Goal: Task Accomplishment & Management: Use online tool/utility

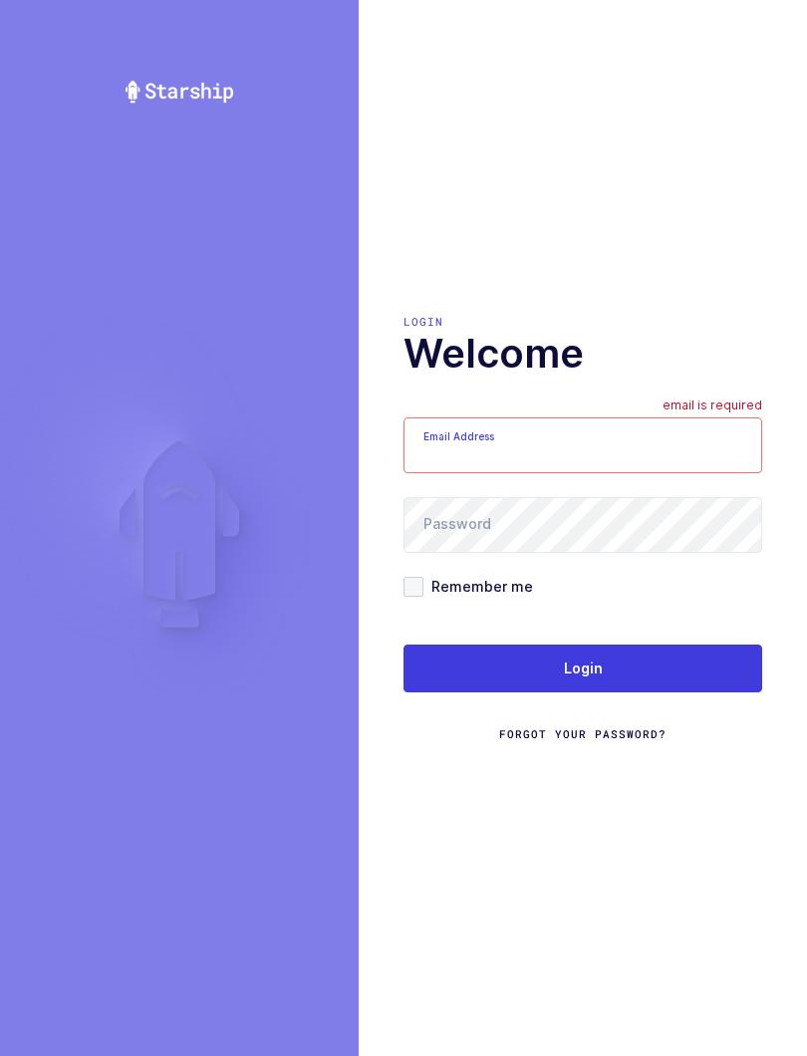
type input "[EMAIL_ADDRESS][DOMAIN_NAME]"
click at [660, 670] on button "Login" at bounding box center [582, 669] width 359 height 48
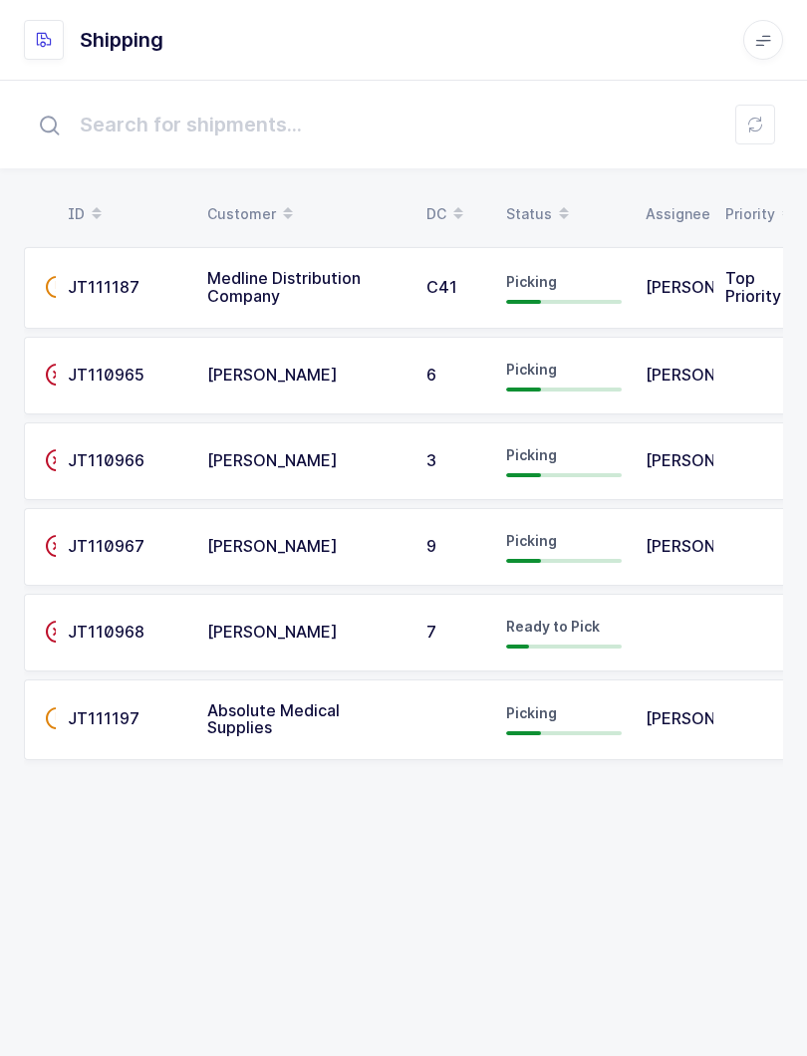
click at [363, 744] on td "Absolute Medical Supplies" at bounding box center [304, 720] width 219 height 82
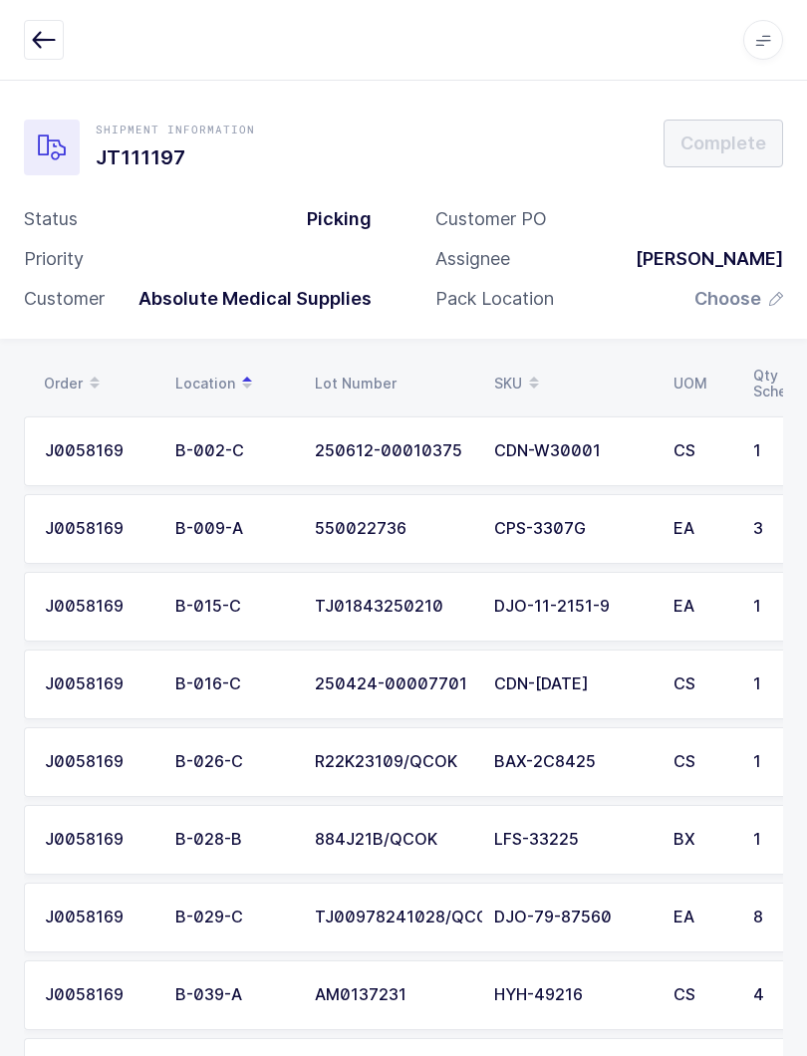
click at [529, 376] on icon at bounding box center [534, 377] width 10 height 10
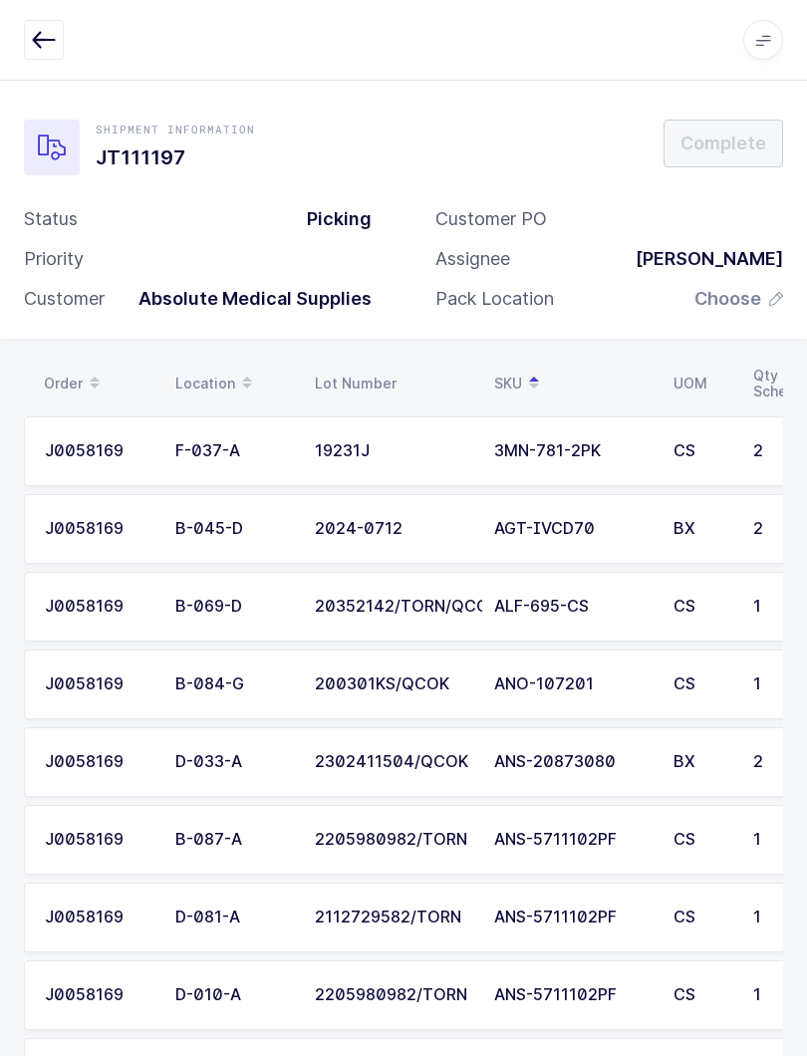
click at [580, 603] on div "ALF-695-CS" at bounding box center [571, 607] width 155 height 18
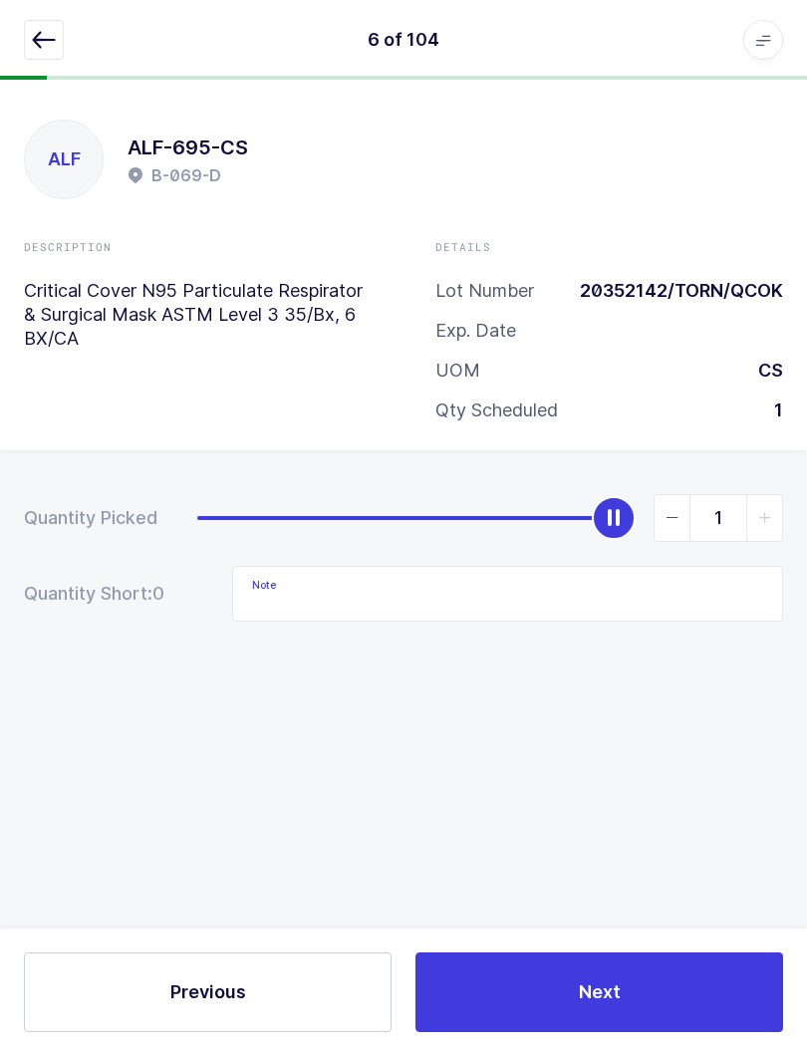
click at [29, 44] on button "button" at bounding box center [44, 40] width 40 height 40
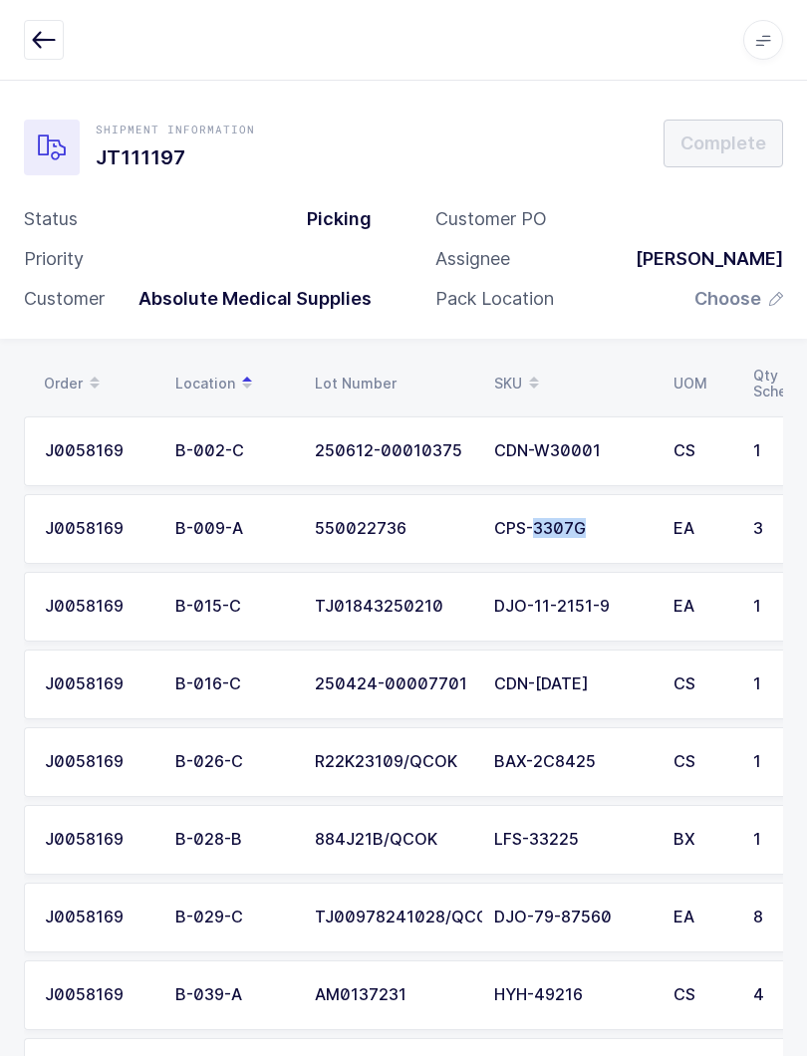
click at [630, 309] on div "Customer PO Assignee [PERSON_NAME] Pack Location Choose" at bounding box center [608, 267] width 411 height 120
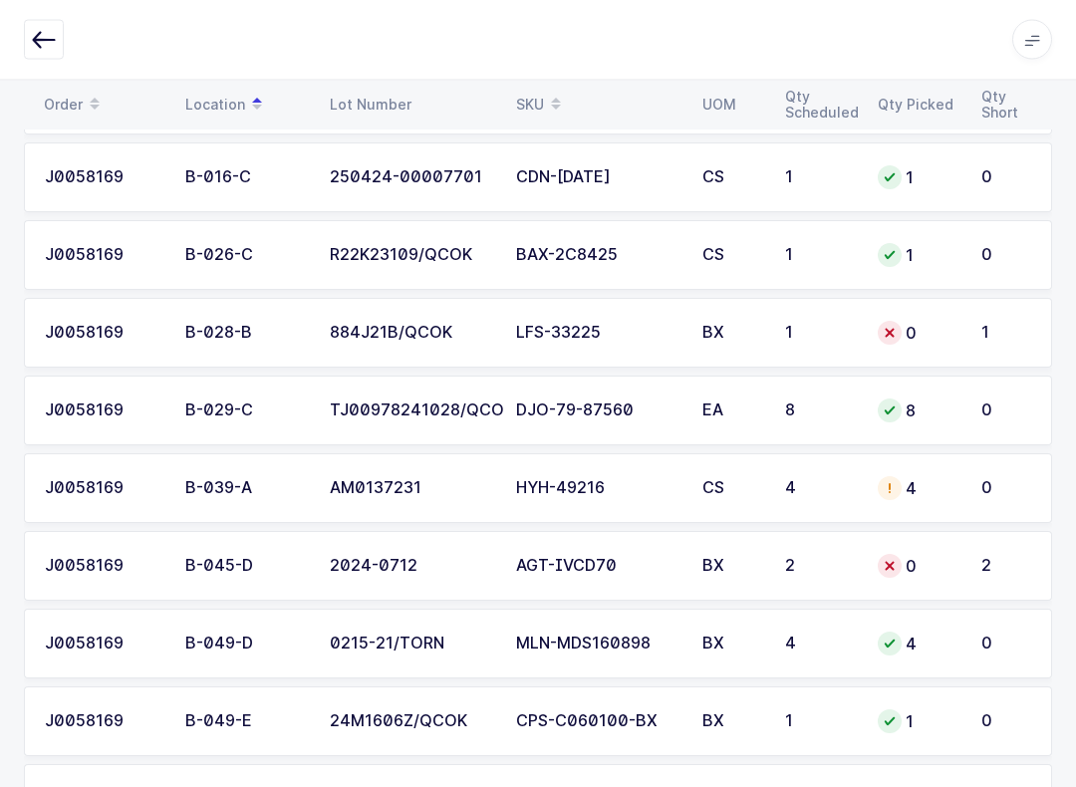
scroll to position [455, 0]
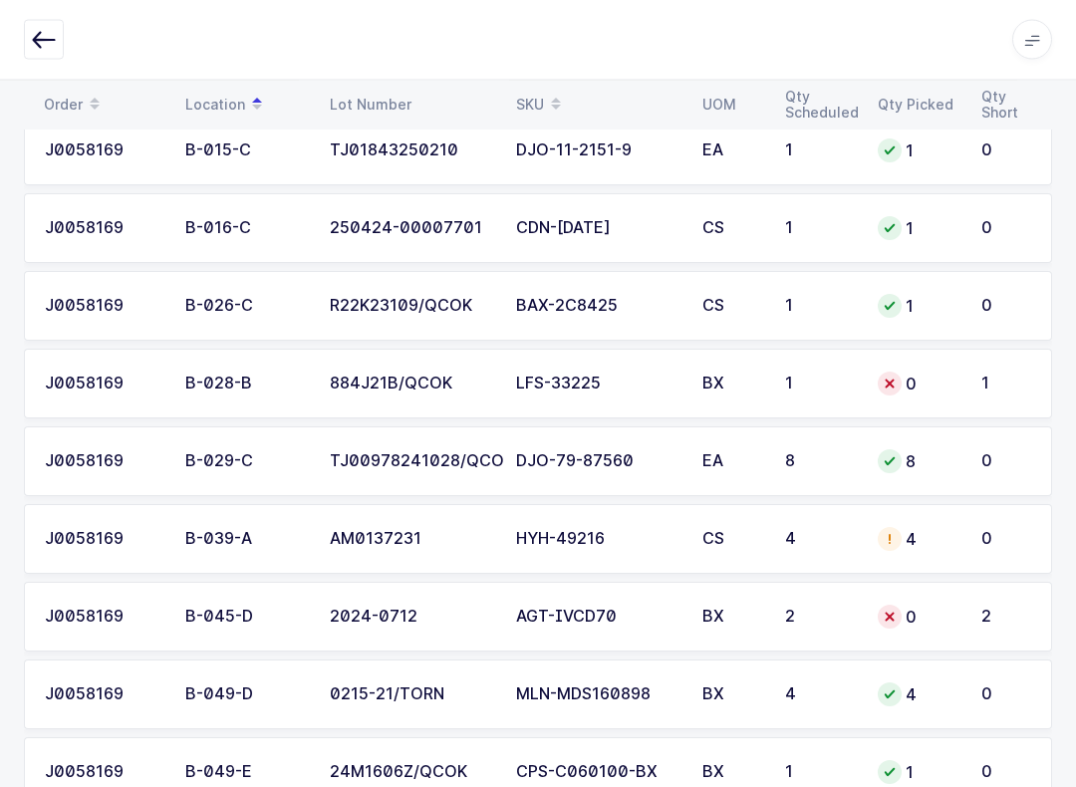
click at [806, 381] on div "0" at bounding box center [918, 385] width 80 height 24
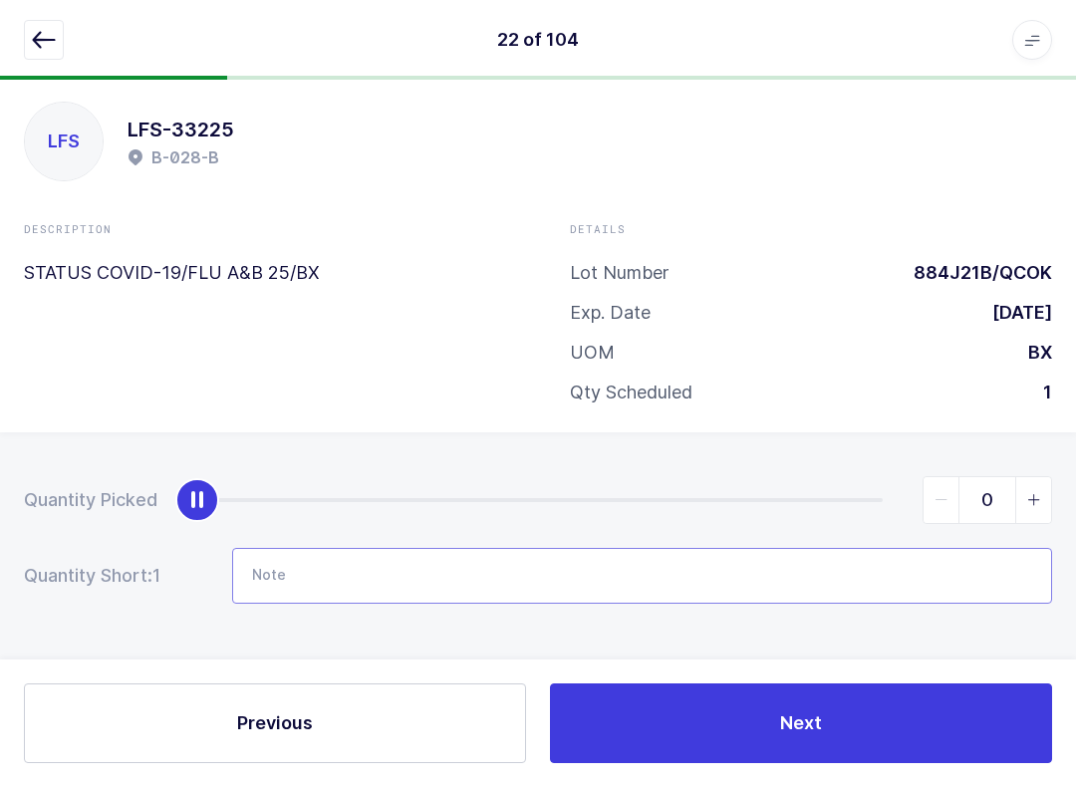
click at [741, 566] on input "Note" at bounding box center [642, 576] width 820 height 56
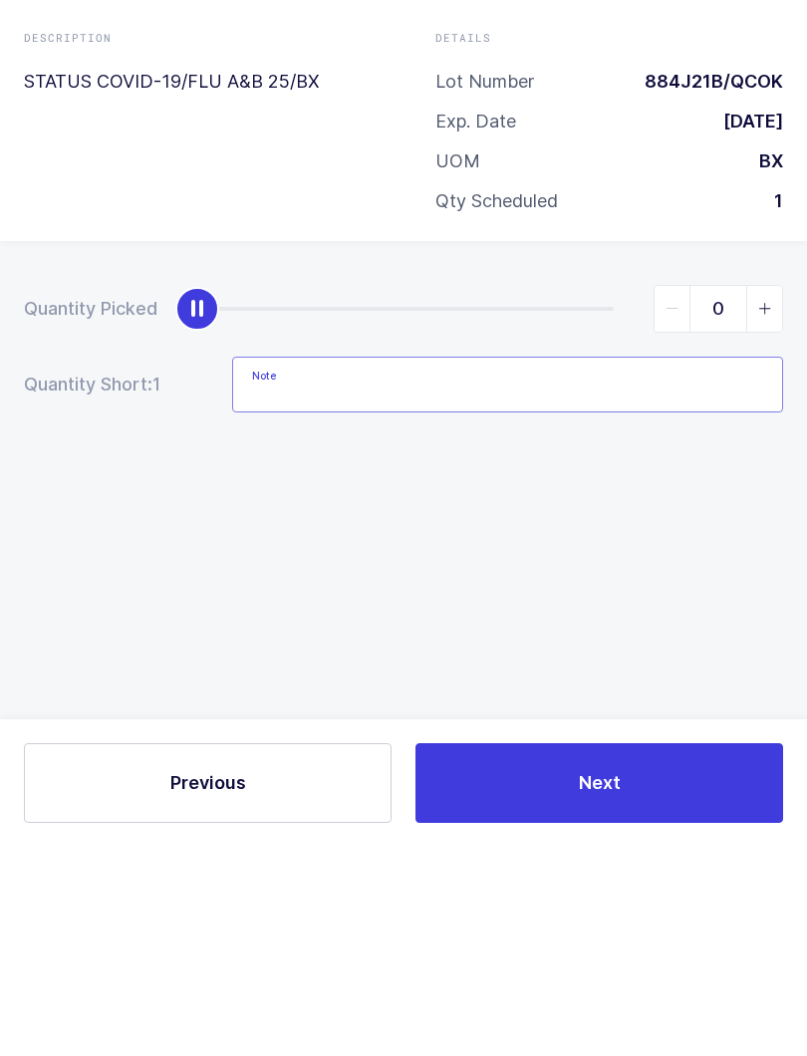
scroll to position [12, 0]
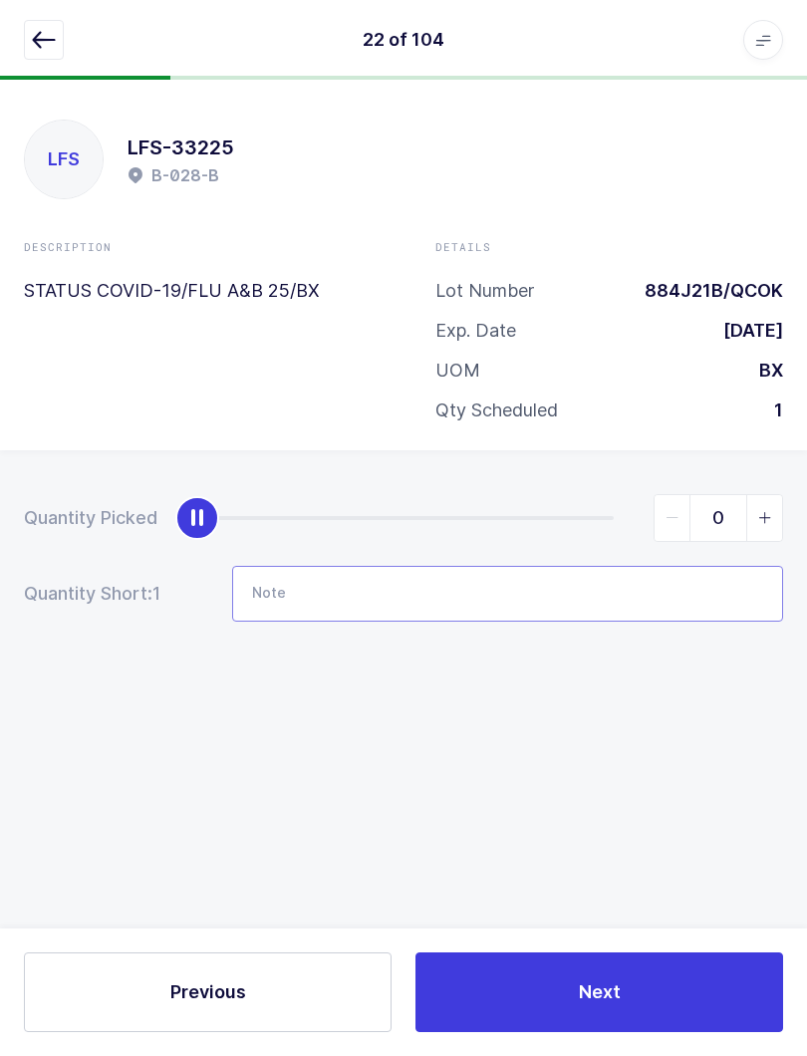
click at [366, 573] on input "Note" at bounding box center [507, 594] width 551 height 56
type input "N"
click at [379, 581] on input "N" at bounding box center [507, 594] width 551 height 56
type input "N"
type input "Nothing in loc"
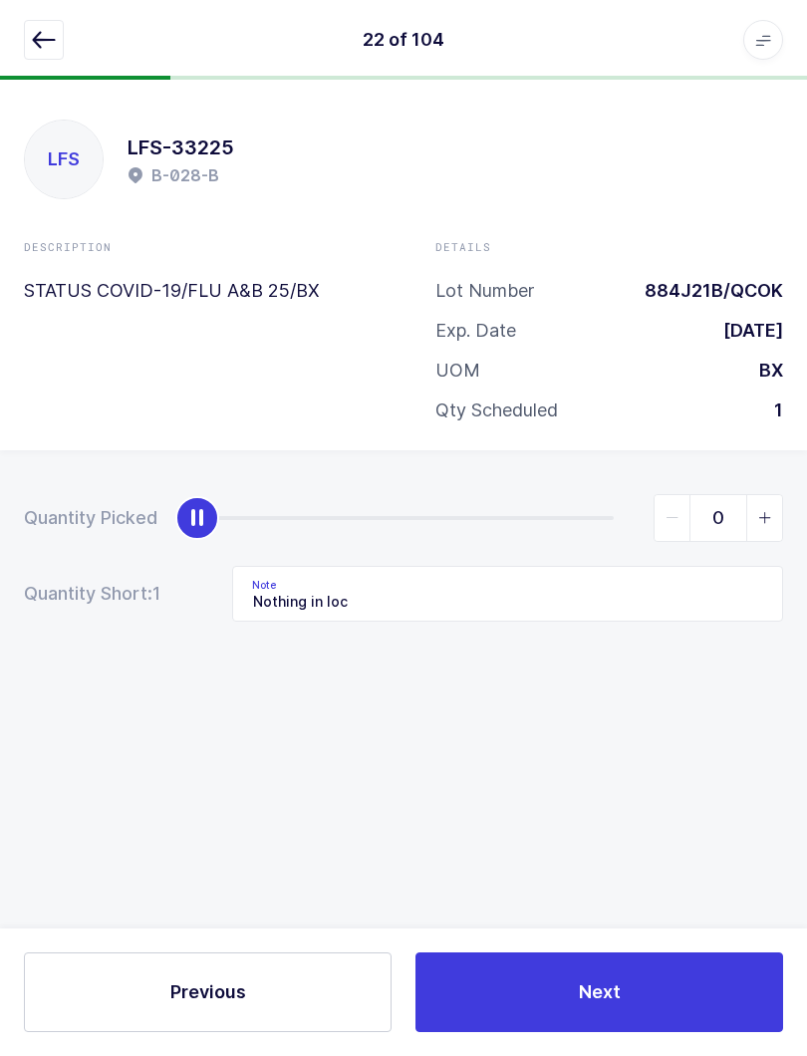
click at [37, 34] on icon "button" at bounding box center [44, 40] width 24 height 24
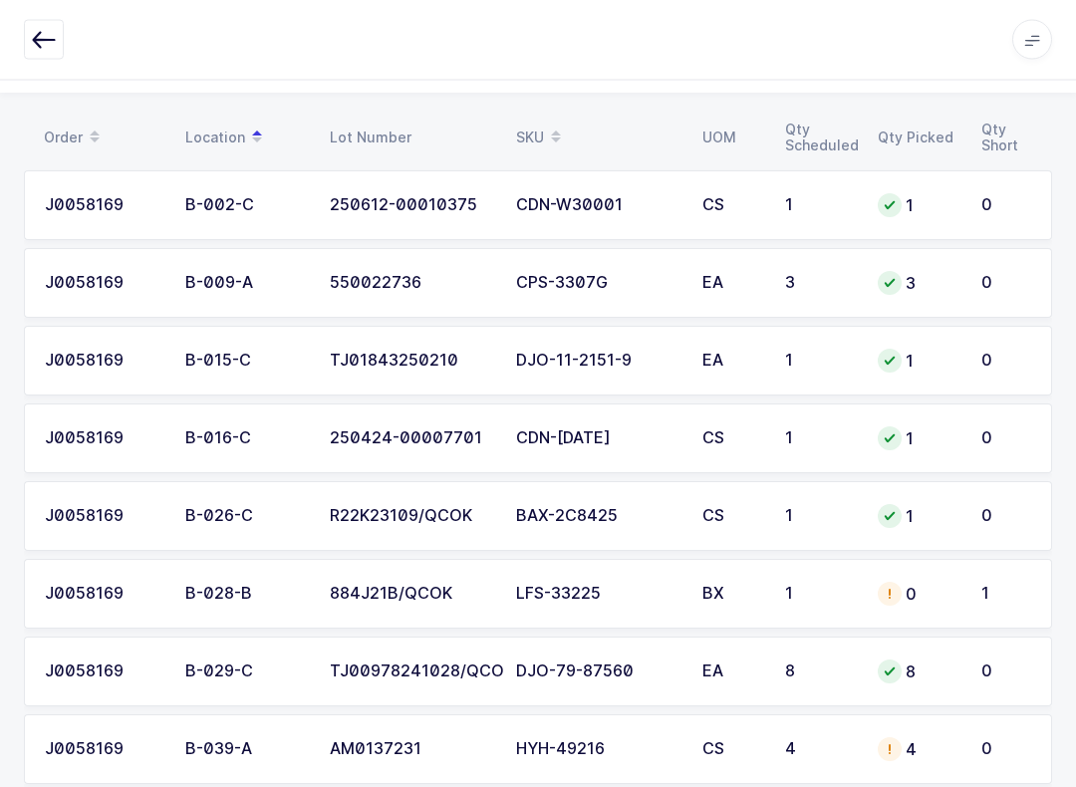
scroll to position [0, 0]
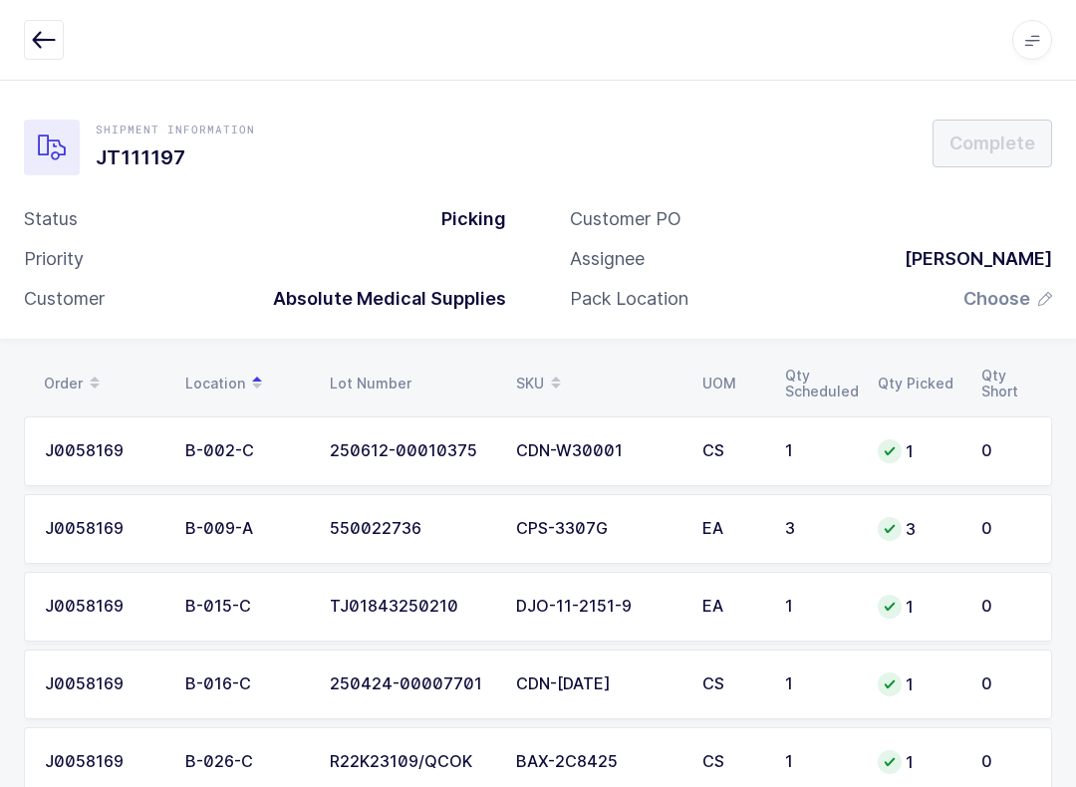
click at [61, 19] on div "Apps Core [GEOGRAPHIC_DATA] Admin Mission Control Purchasing [PERSON_NAME] Logo…" at bounding box center [538, 40] width 1076 height 81
click at [57, 22] on button "button" at bounding box center [44, 40] width 40 height 40
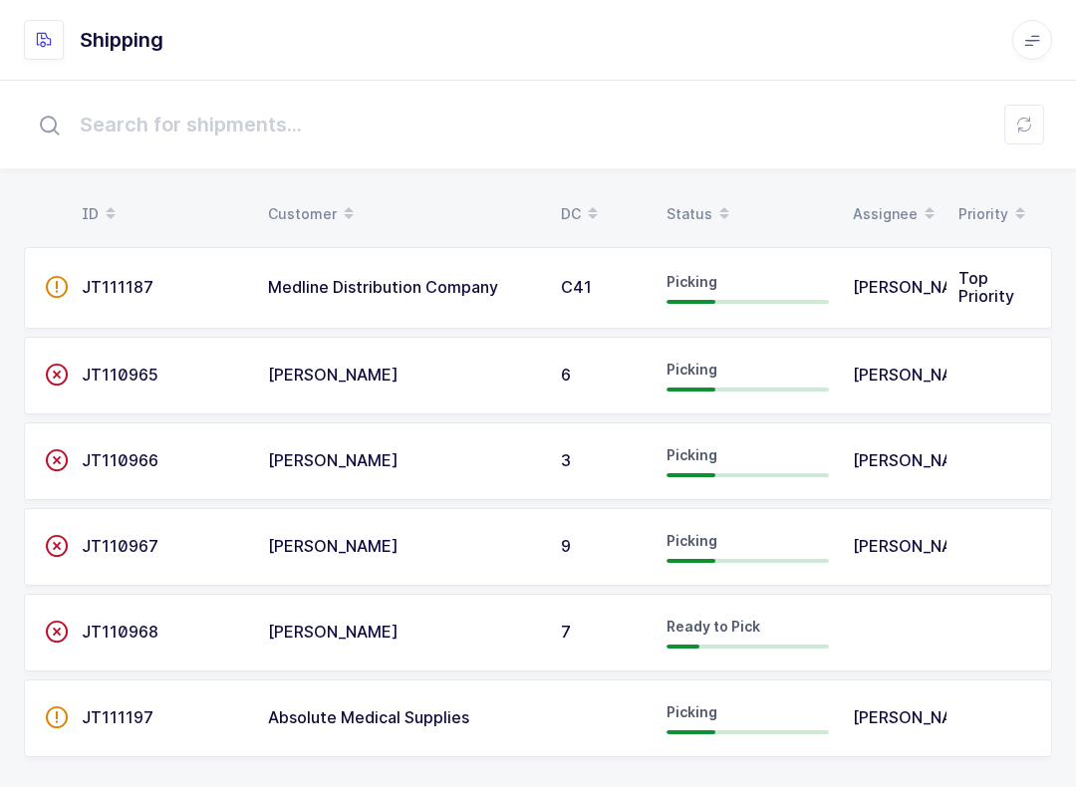
click at [724, 202] on icon at bounding box center [724, 207] width 10 height 10
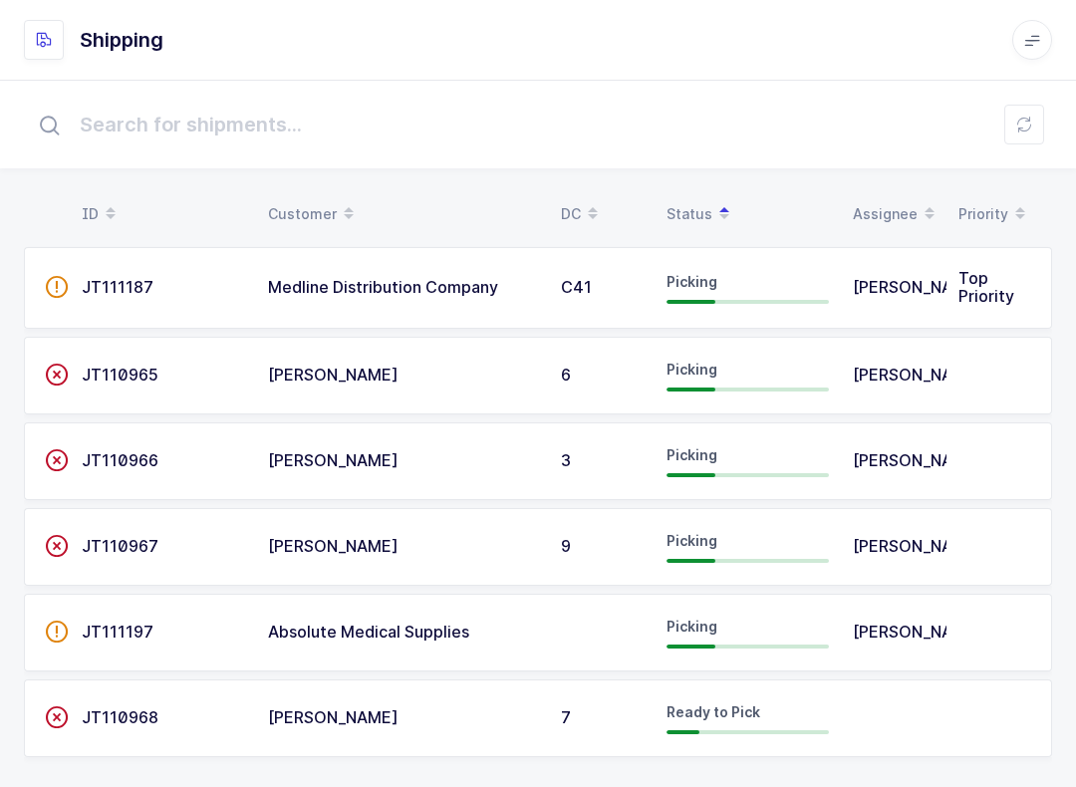
click at [647, 645] on td at bounding box center [602, 633] width 106 height 78
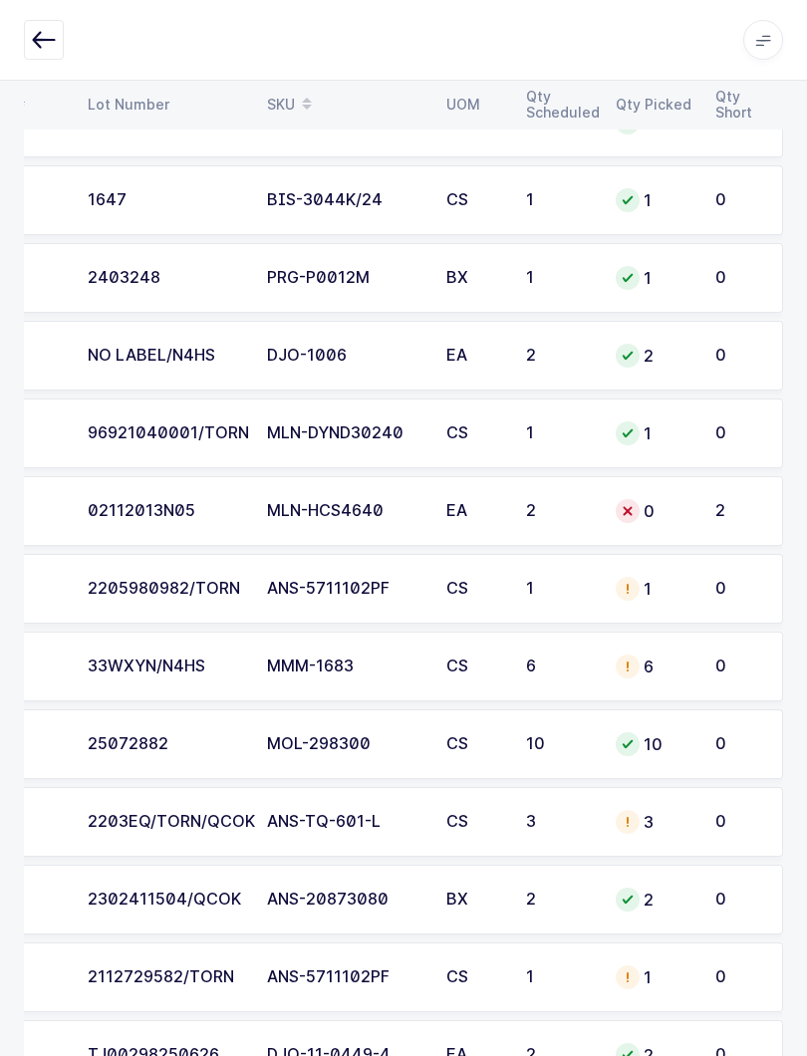
scroll to position [0, 227]
click at [691, 509] on td "0" at bounding box center [654, 511] width 100 height 70
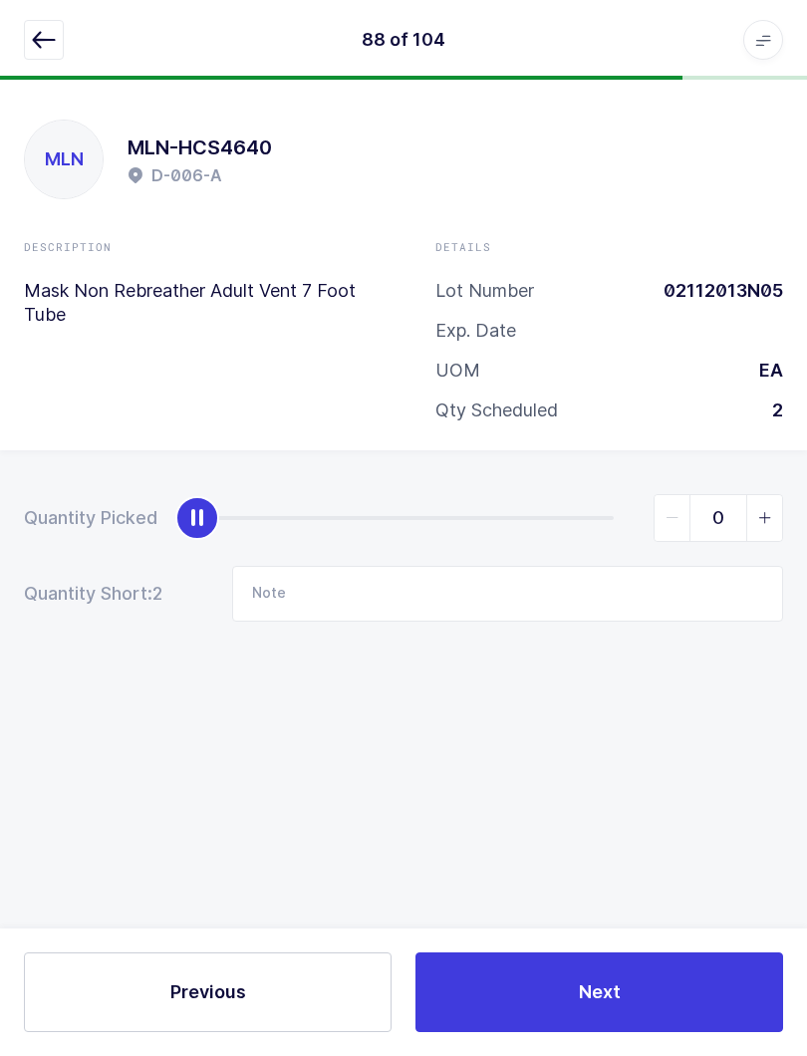
scroll to position [20, 0]
click at [770, 511] on icon "slider between 0 and 2" at bounding box center [765, 518] width 14 height 14
click at [778, 495] on span "slider between 0 and 2" at bounding box center [764, 518] width 36 height 46
type input "2"
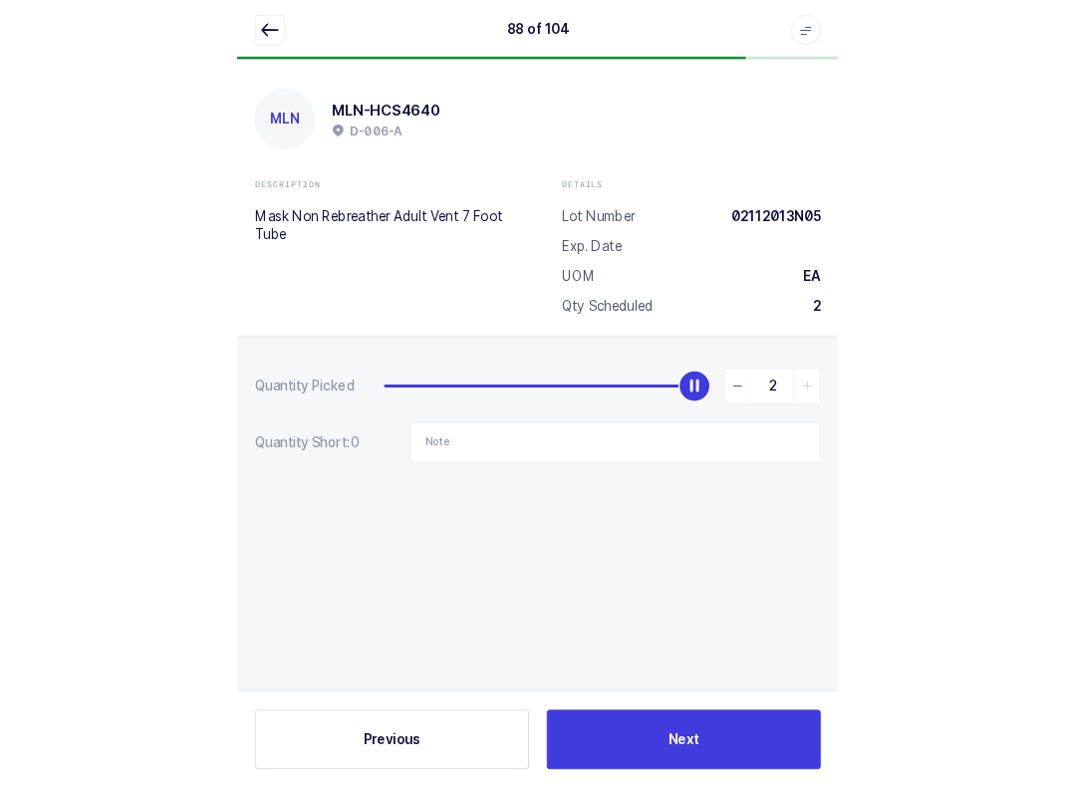
scroll to position [0, 0]
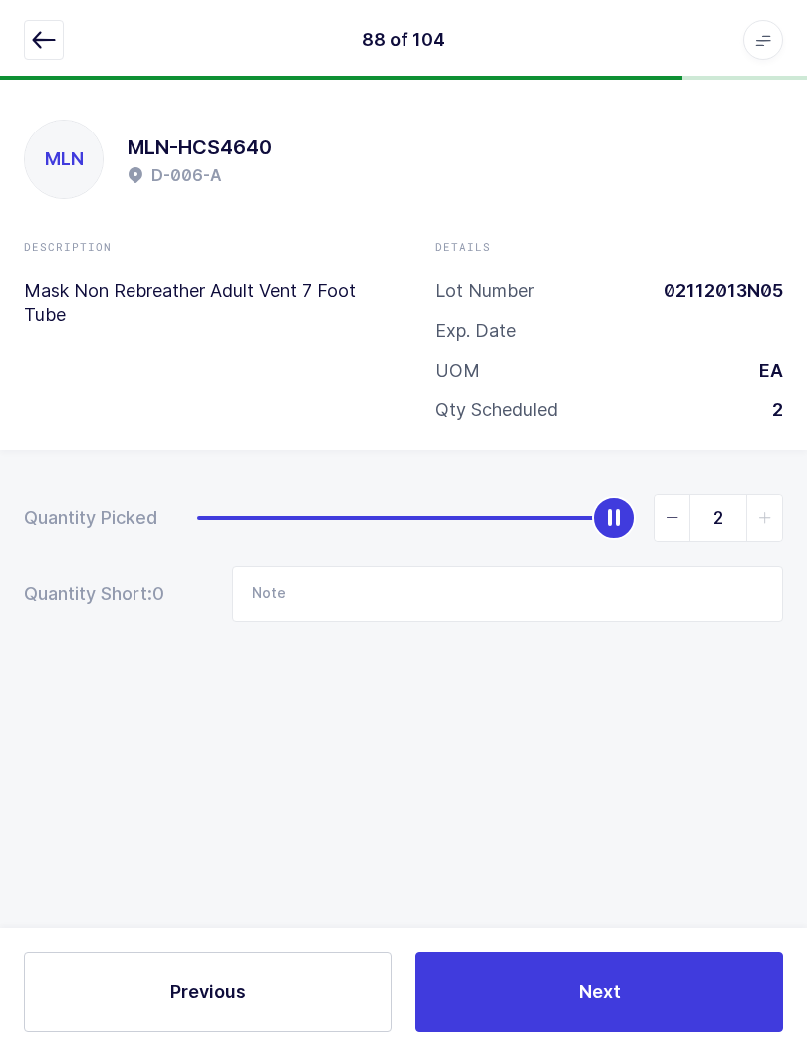
click at [41, 33] on icon "button" at bounding box center [44, 40] width 24 height 24
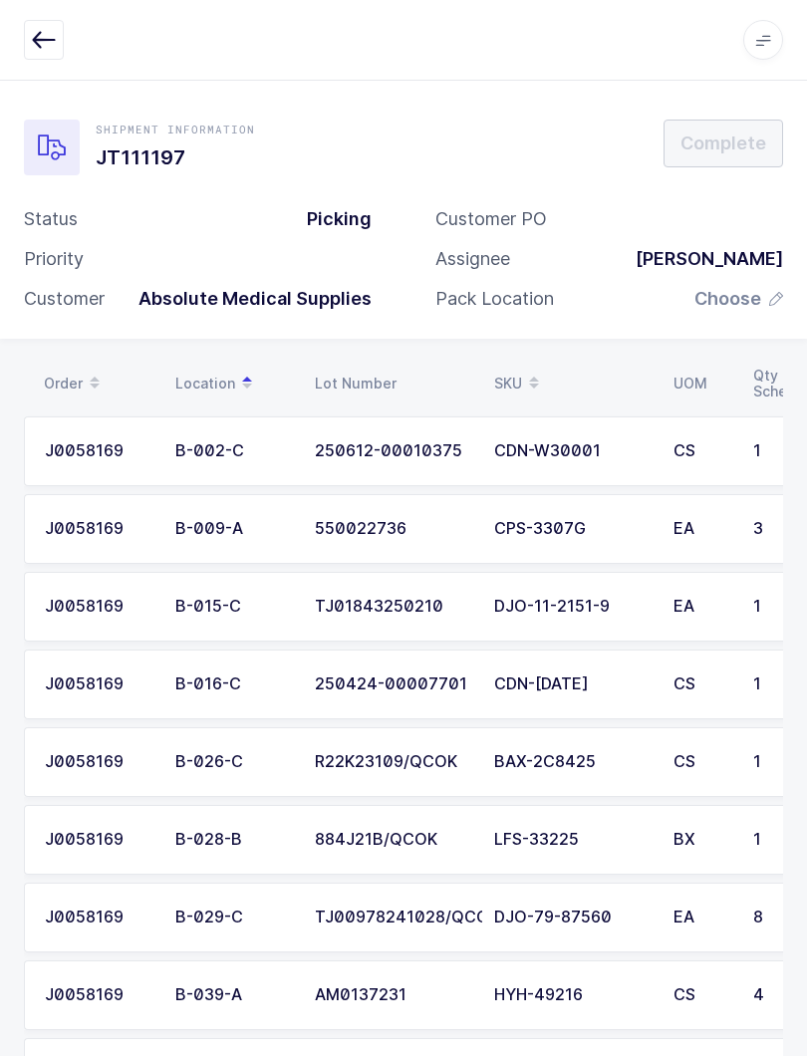
click at [529, 372] on icon at bounding box center [534, 377] width 10 height 10
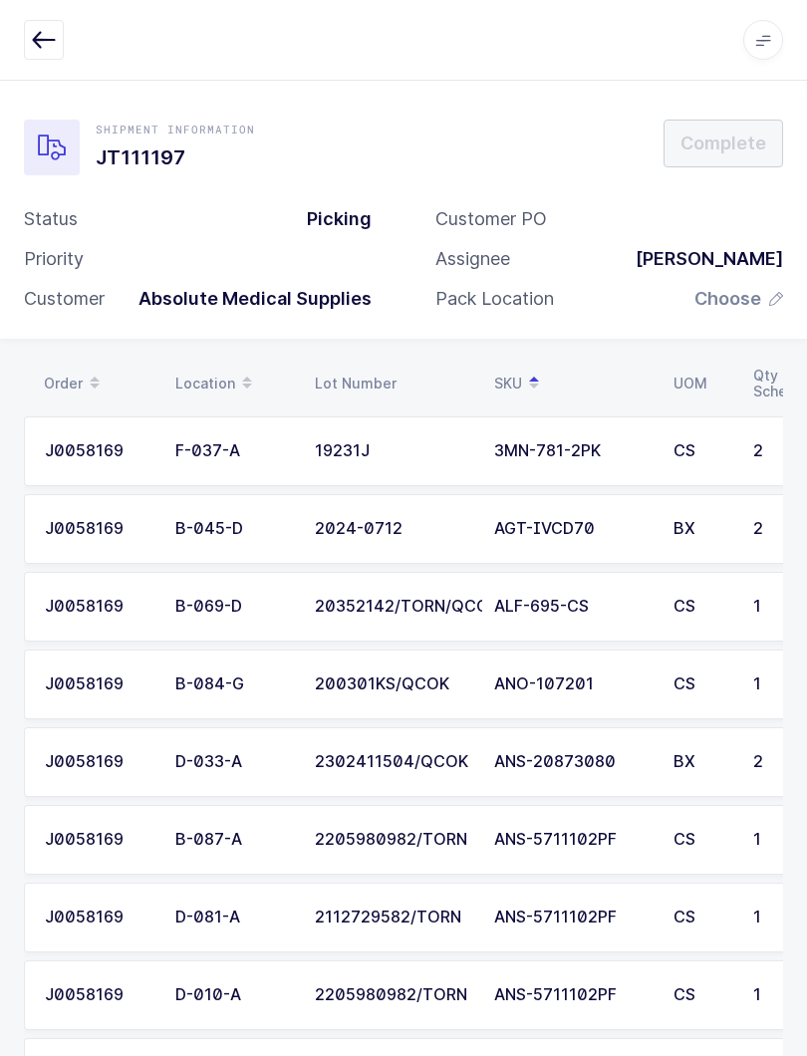
click at [716, 869] on td "CS" at bounding box center [701, 840] width 80 height 70
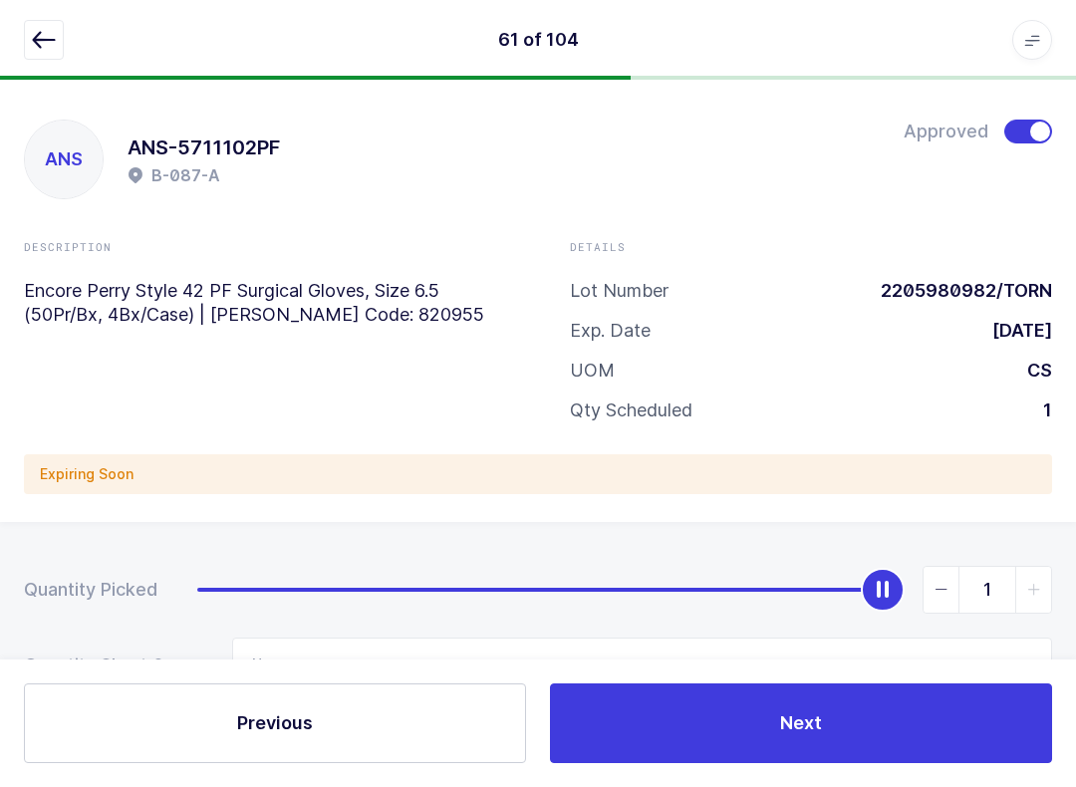
click at [45, 37] on icon "button" at bounding box center [44, 40] width 24 height 24
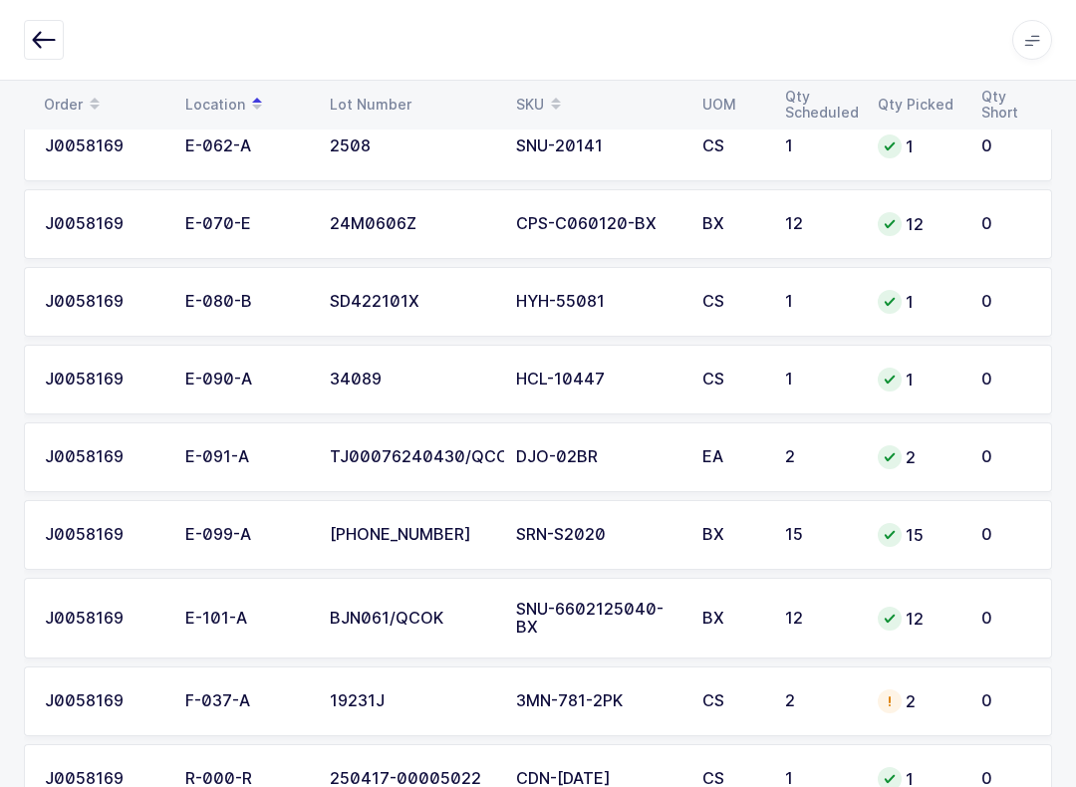
scroll to position [7219, 0]
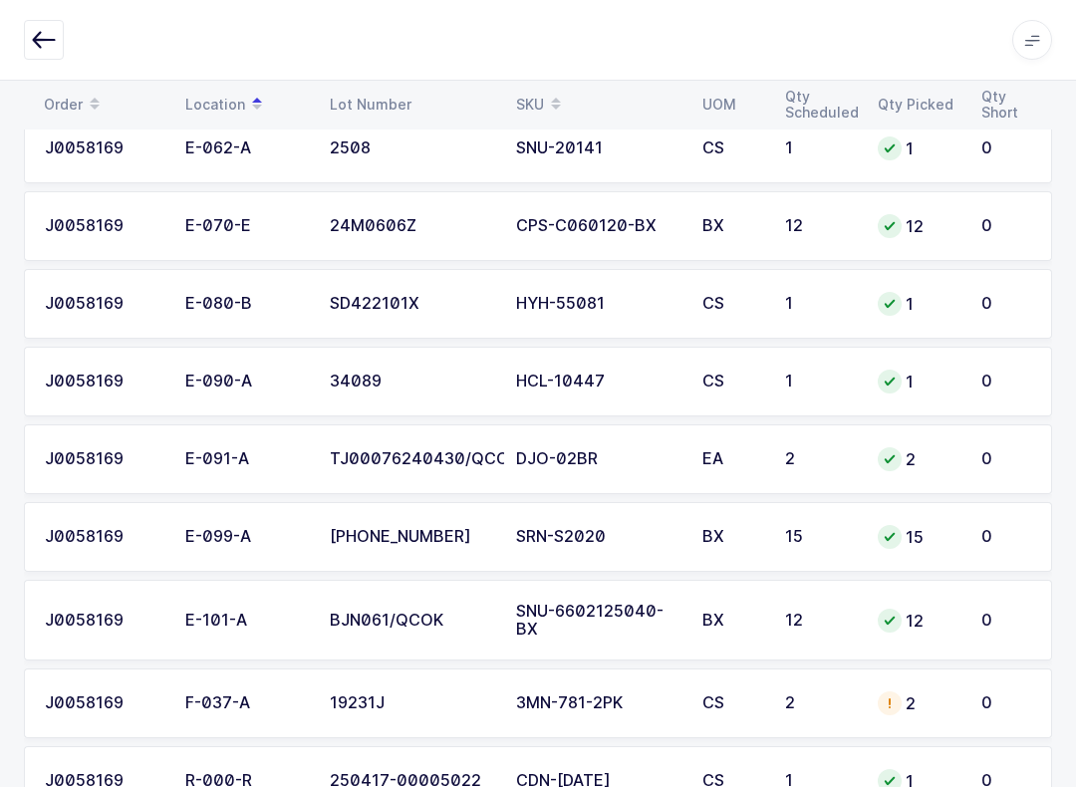
click at [540, 102] on div "SKU" at bounding box center [597, 105] width 162 height 34
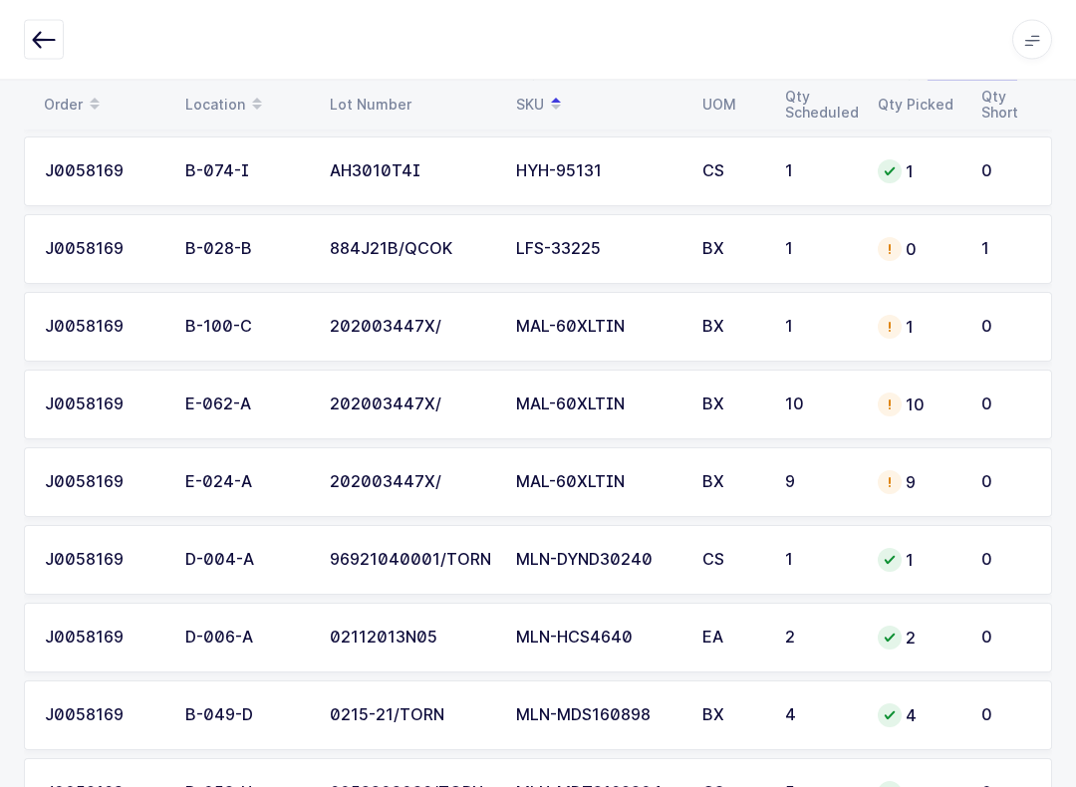
scroll to position [4864, 0]
click at [73, 232] on td "J0058169" at bounding box center [98, 249] width 149 height 70
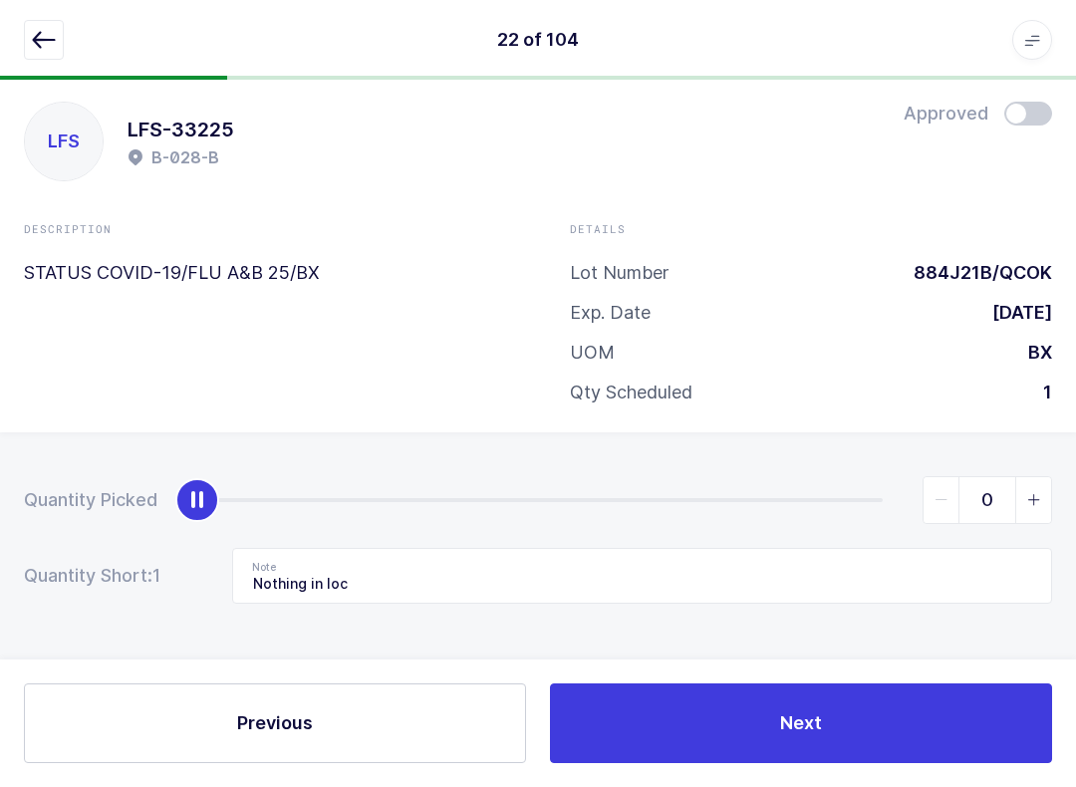
scroll to position [20, 0]
click at [423, 589] on input "Nothing in loc" at bounding box center [642, 576] width 820 height 56
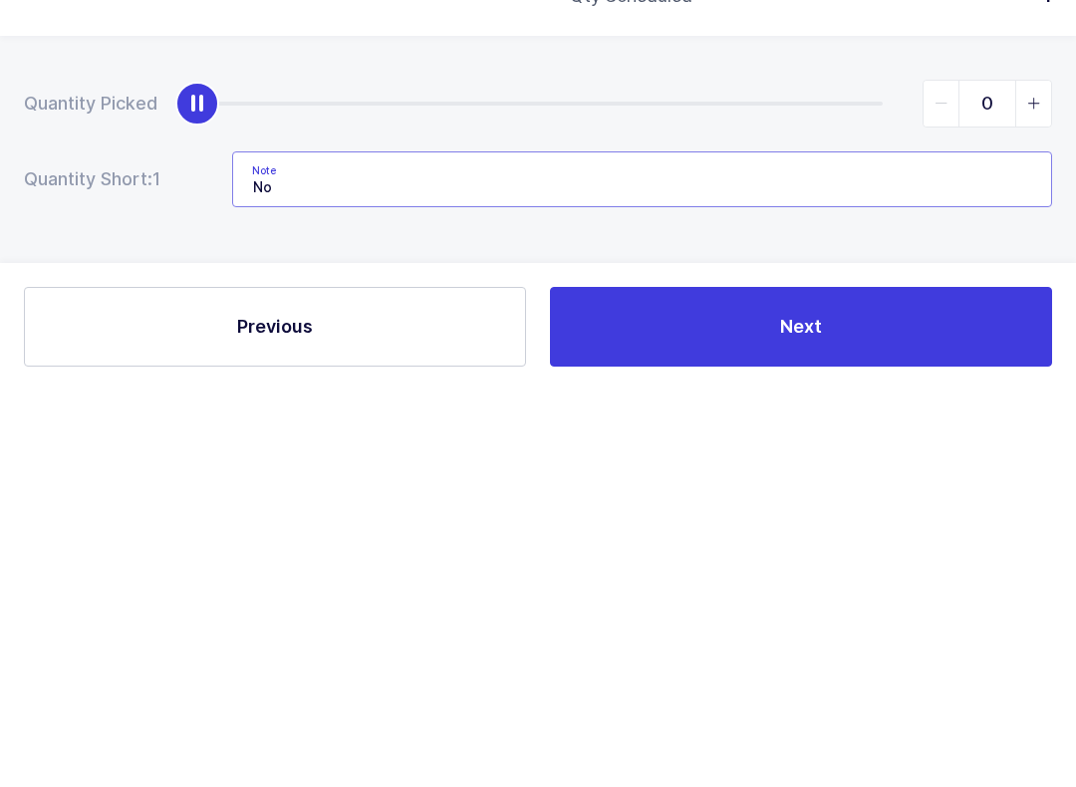
type input "N"
type input "Damaged"
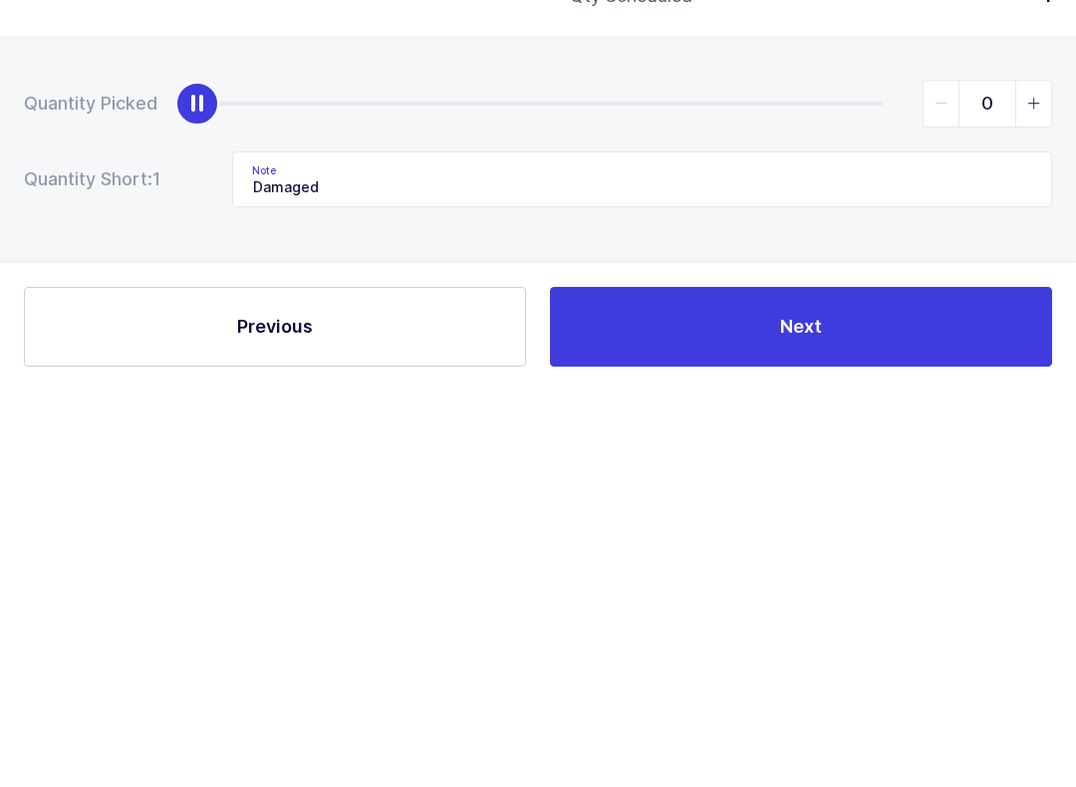
click at [806, 493] on icon "slider between 0 and 1" at bounding box center [1034, 500] width 14 height 14
type input "1"
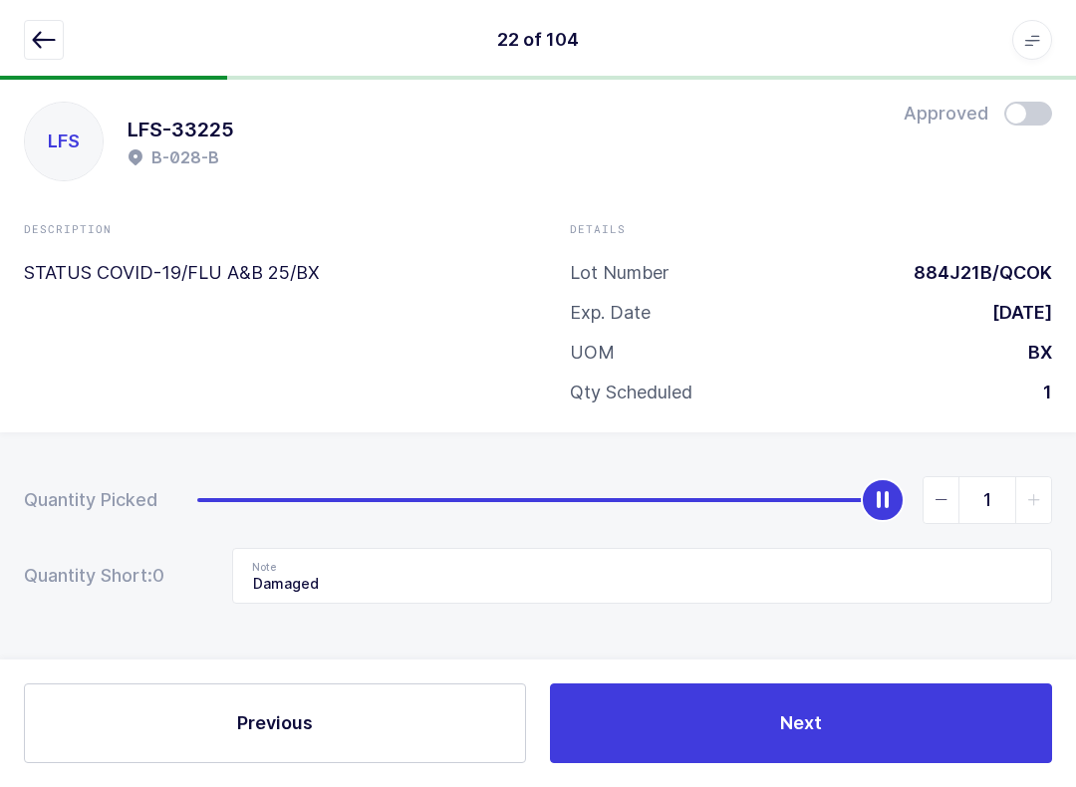
click at [59, 33] on button "button" at bounding box center [44, 40] width 40 height 40
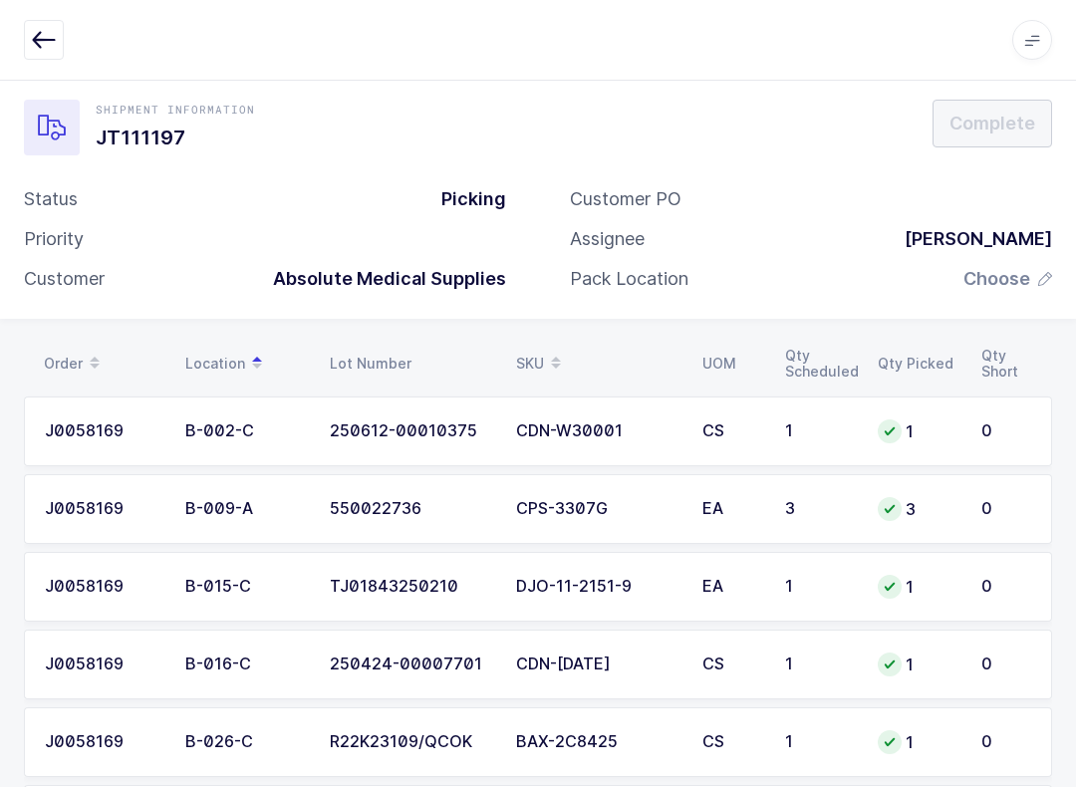
click at [555, 364] on icon at bounding box center [556, 369] width 10 height 10
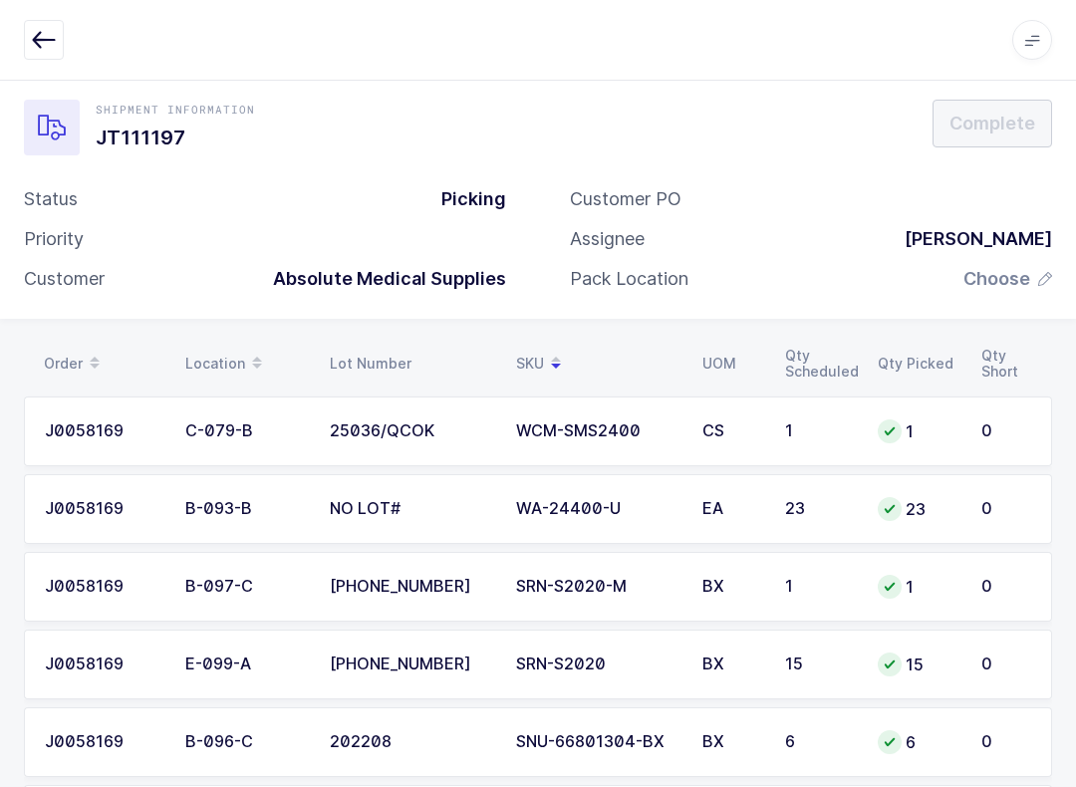
click at [551, 364] on icon at bounding box center [556, 369] width 10 height 10
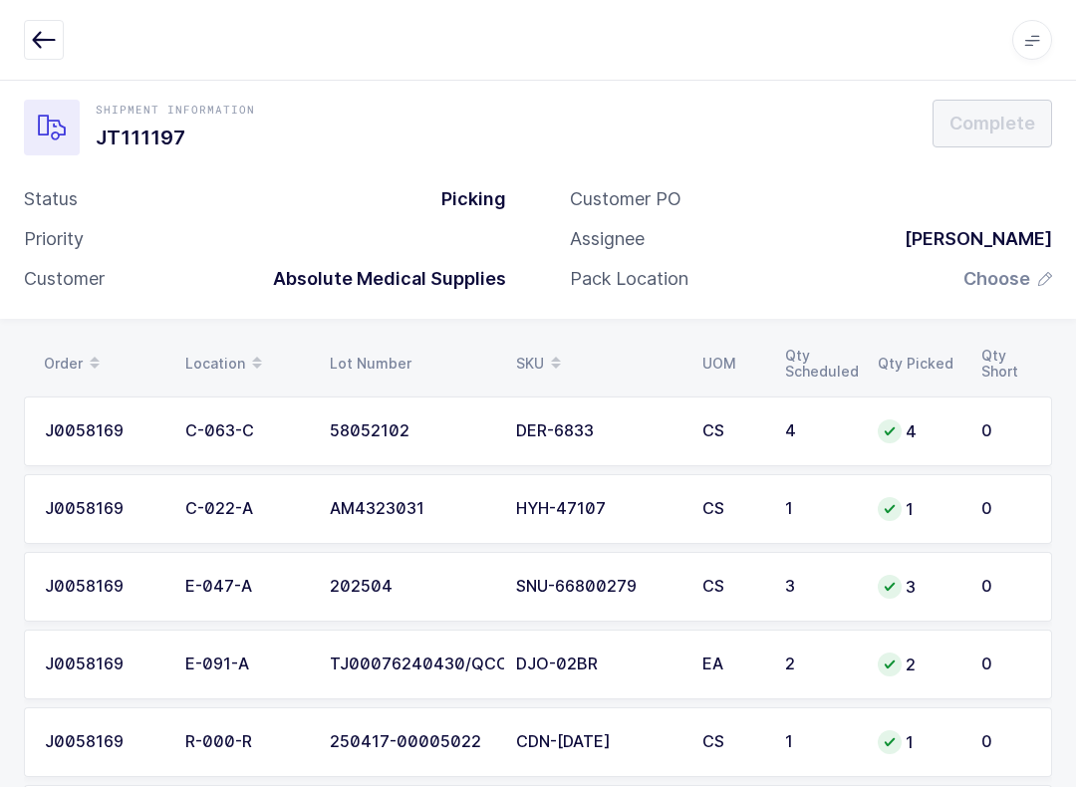
click at [547, 347] on span at bounding box center [556, 364] width 24 height 34
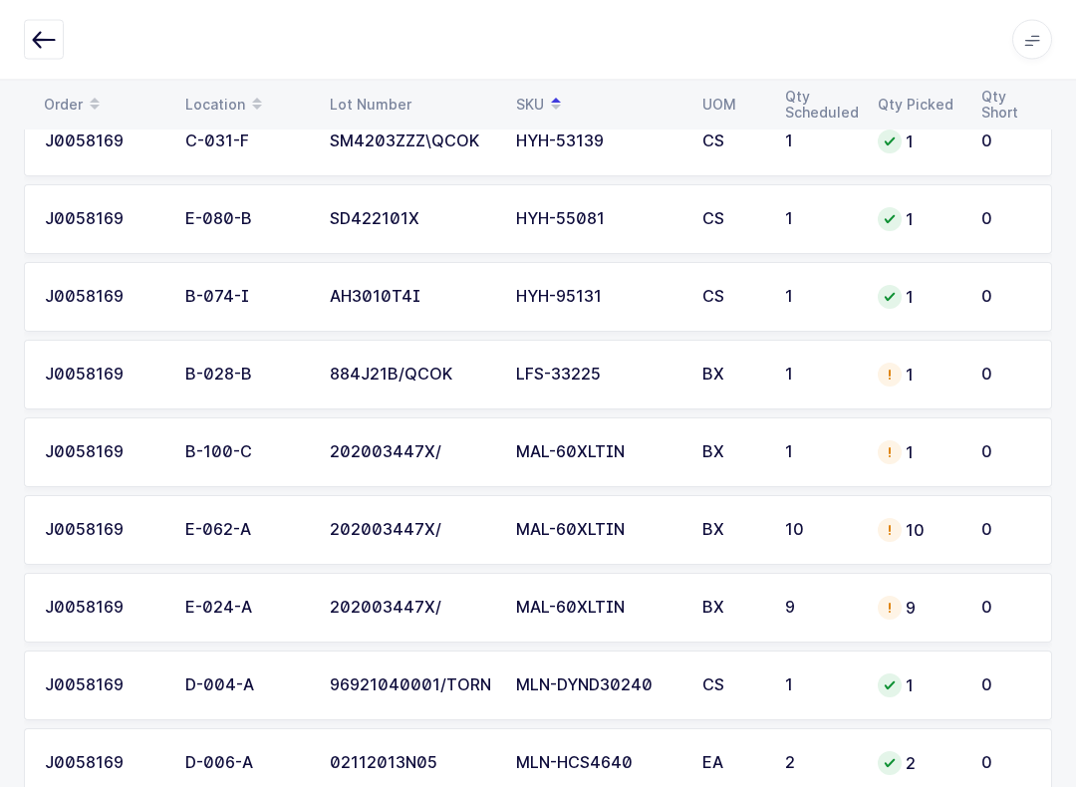
scroll to position [4745, 0]
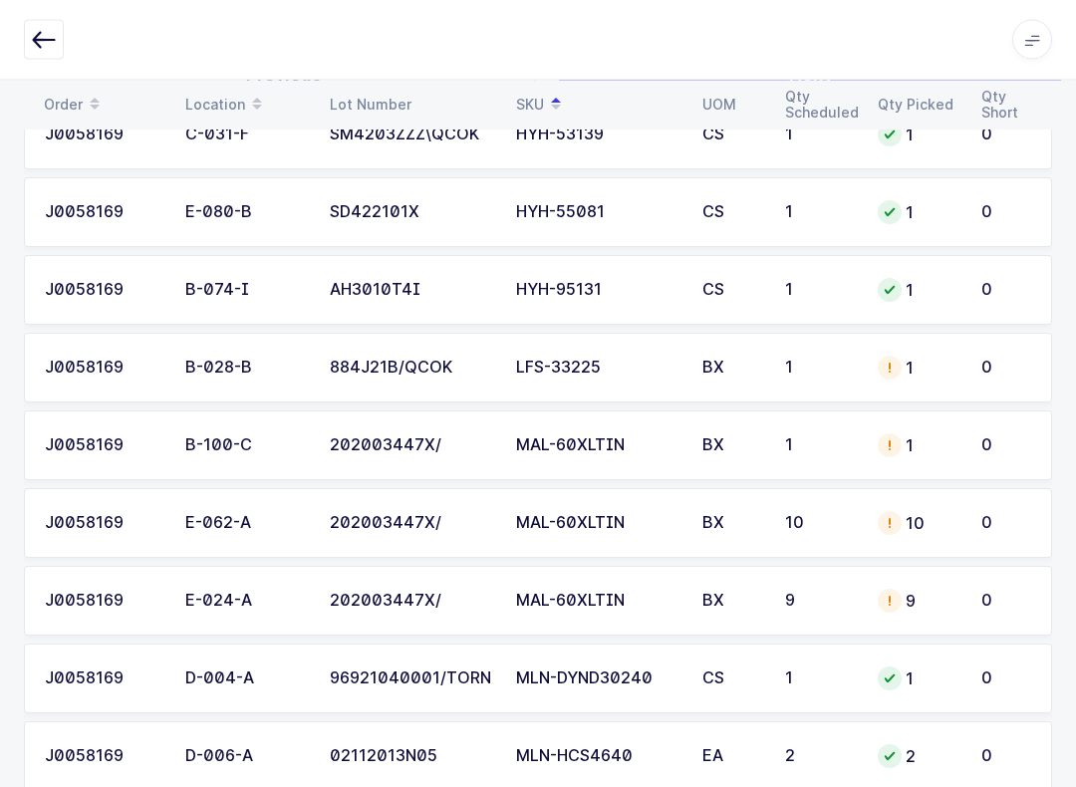
click at [86, 364] on div "J0058169" at bounding box center [103, 369] width 117 height 18
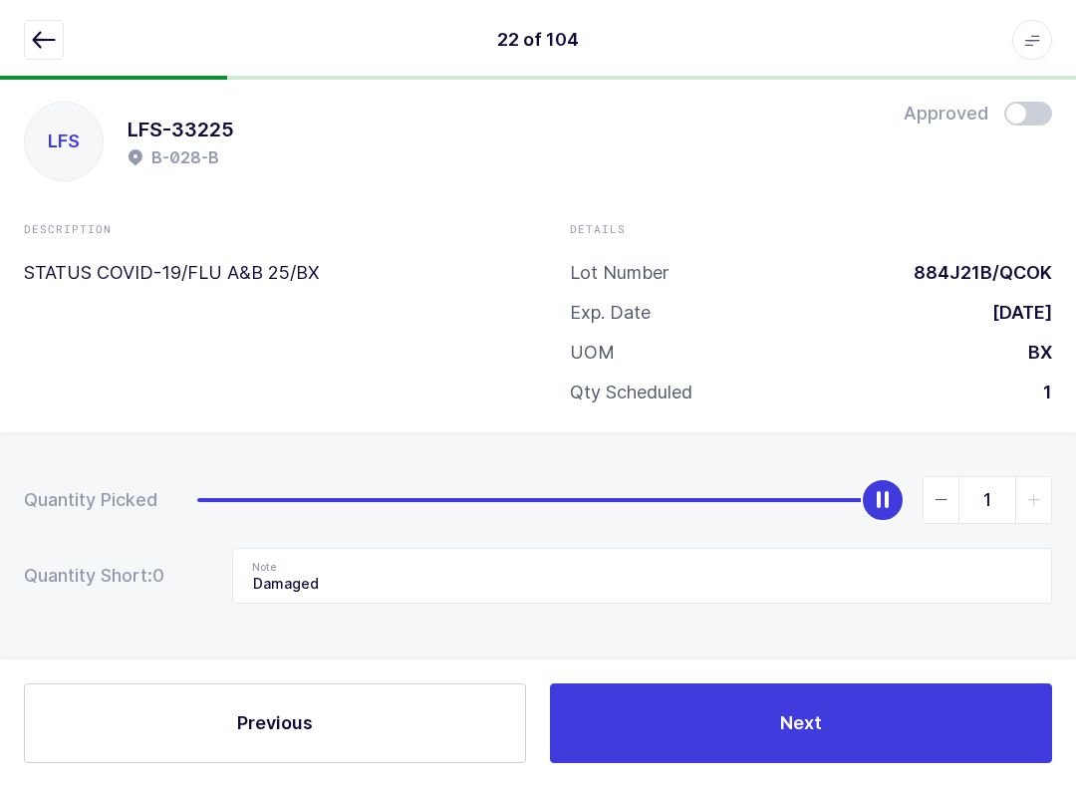
click at [43, 50] on icon "button" at bounding box center [44, 40] width 24 height 24
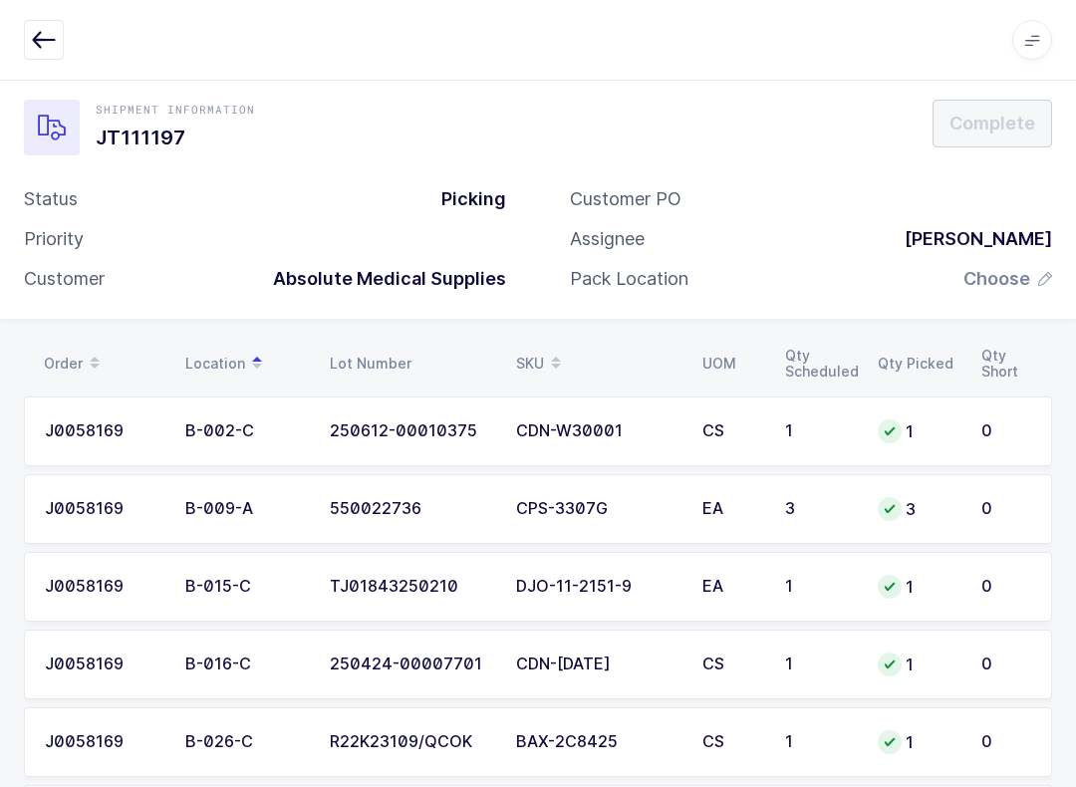
click at [568, 353] on span at bounding box center [556, 364] width 24 height 34
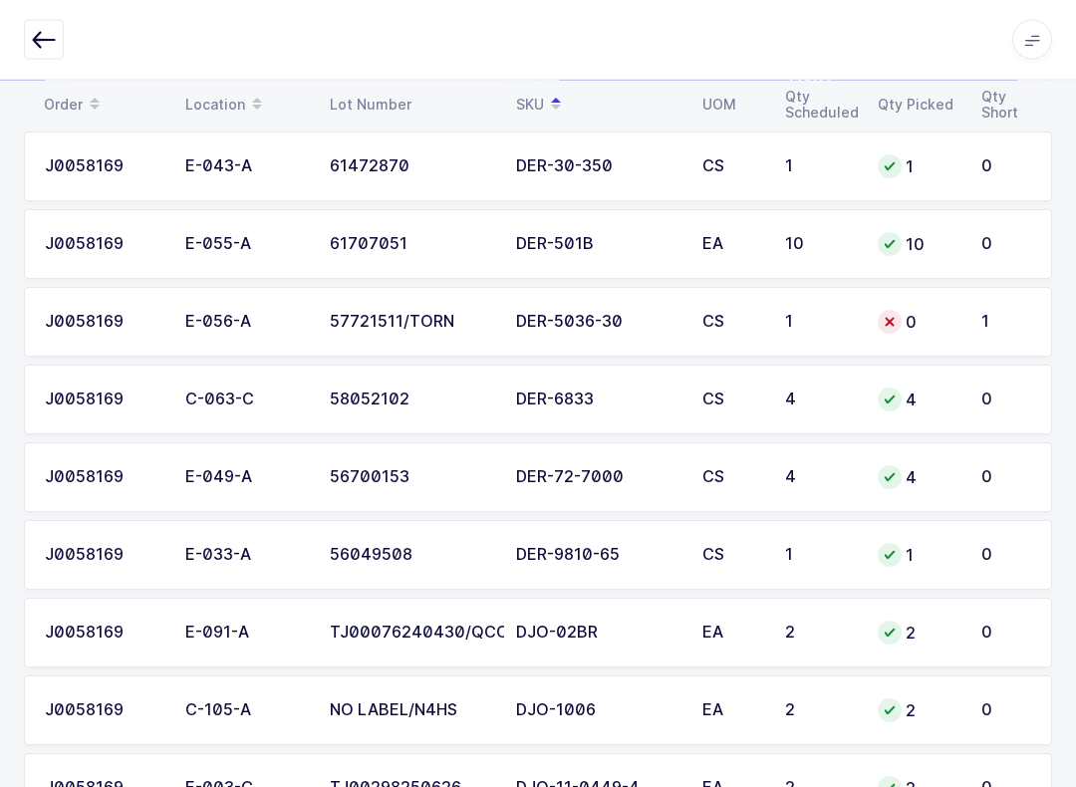
scroll to position [2872, 0]
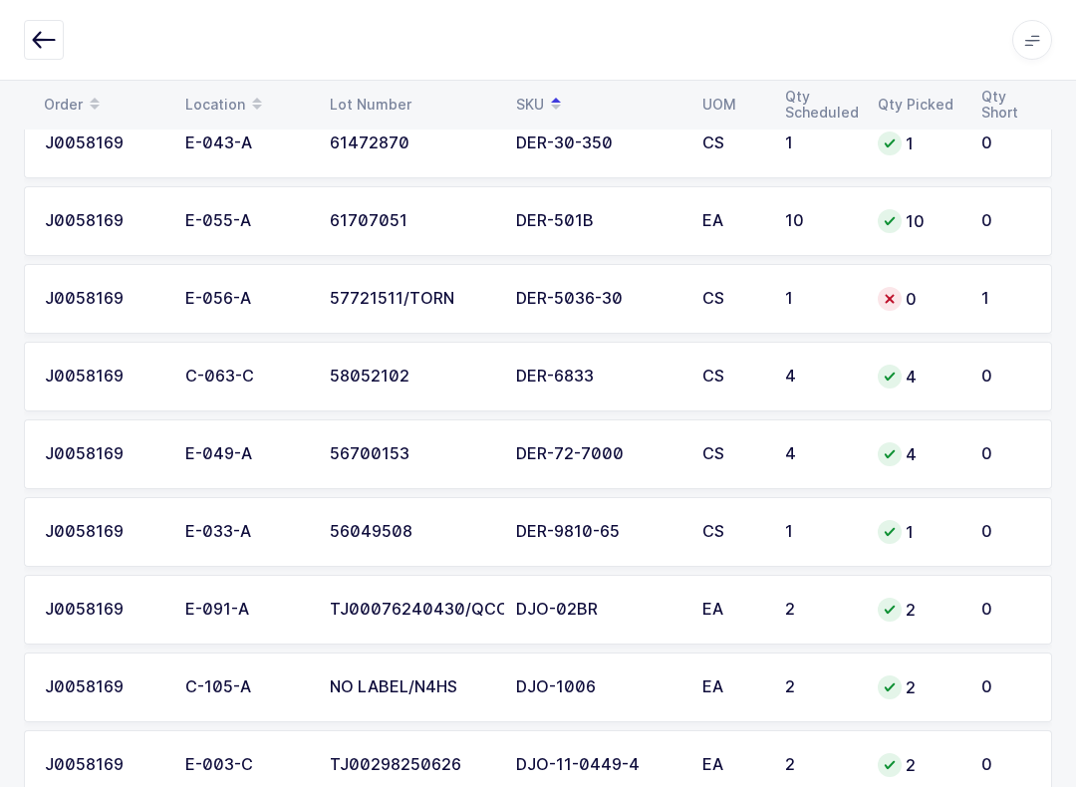
click at [806, 308] on td "0" at bounding box center [918, 299] width 104 height 70
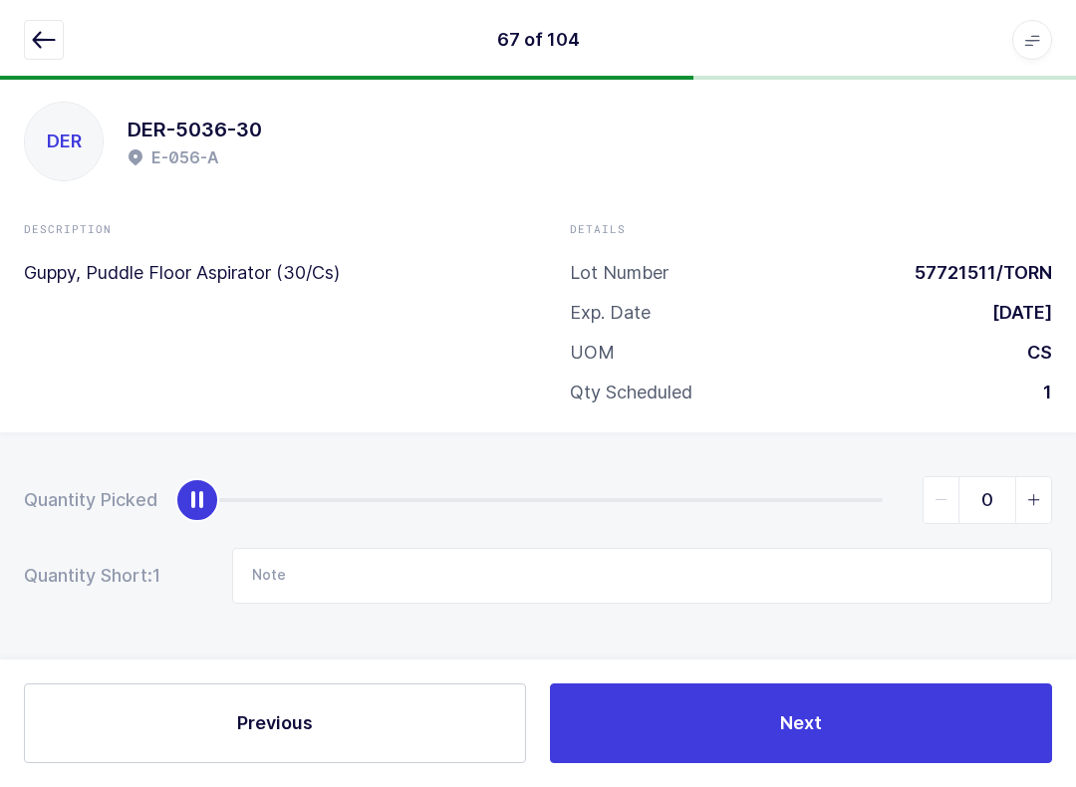
scroll to position [20, 0]
click at [806, 494] on icon "slider between 0 and 1" at bounding box center [1034, 500] width 14 height 14
type input "1"
click at [82, 30] on div at bounding box center [538, 40] width 1028 height 40
click at [44, 28] on icon "button" at bounding box center [44, 40] width 24 height 24
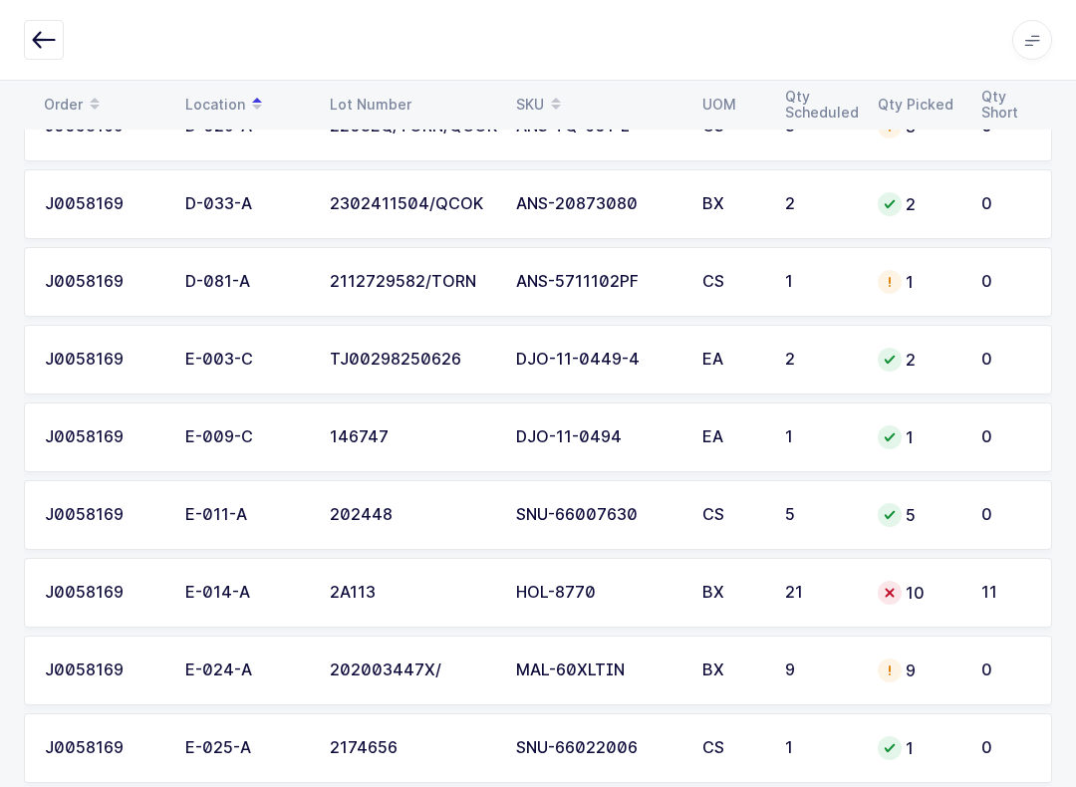
scroll to position [5449, 0]
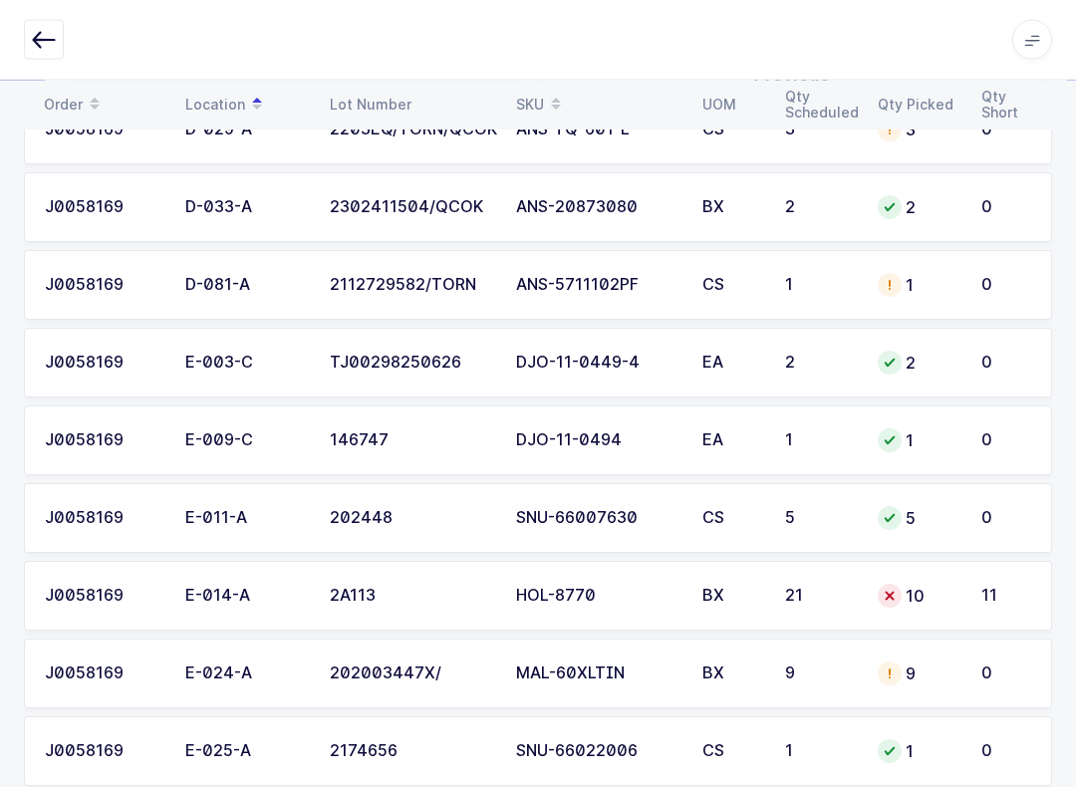
click at [806, 569] on td "10" at bounding box center [918, 597] width 104 height 70
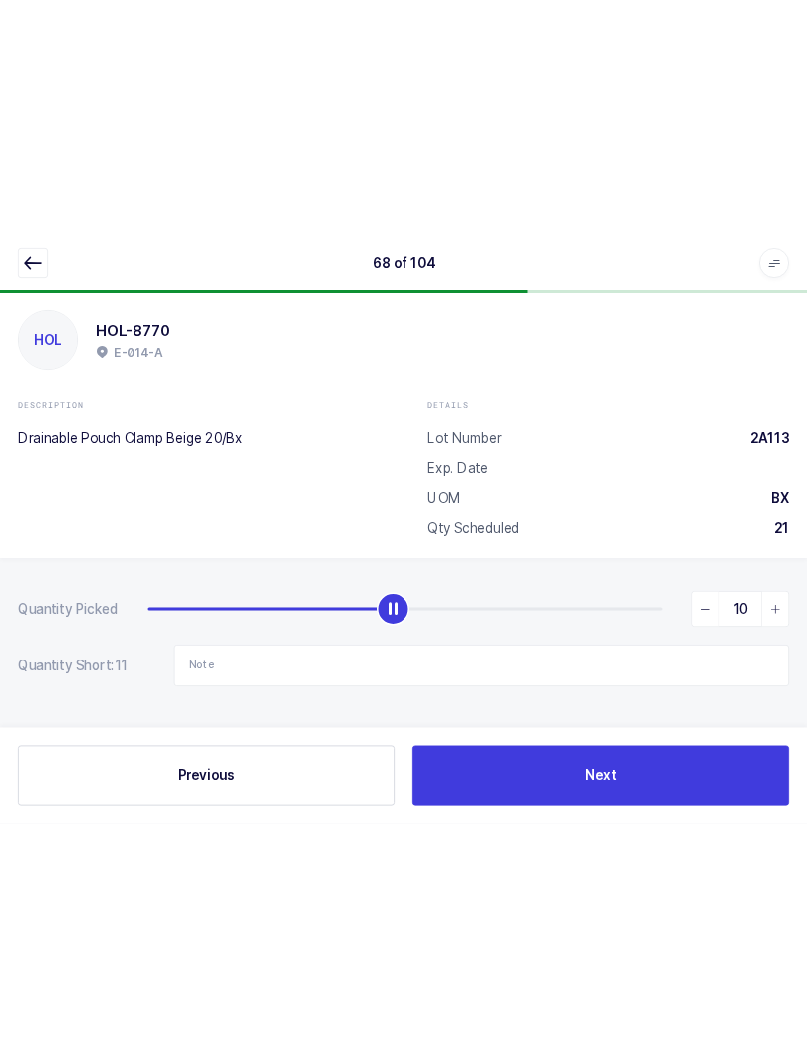
scroll to position [0, 0]
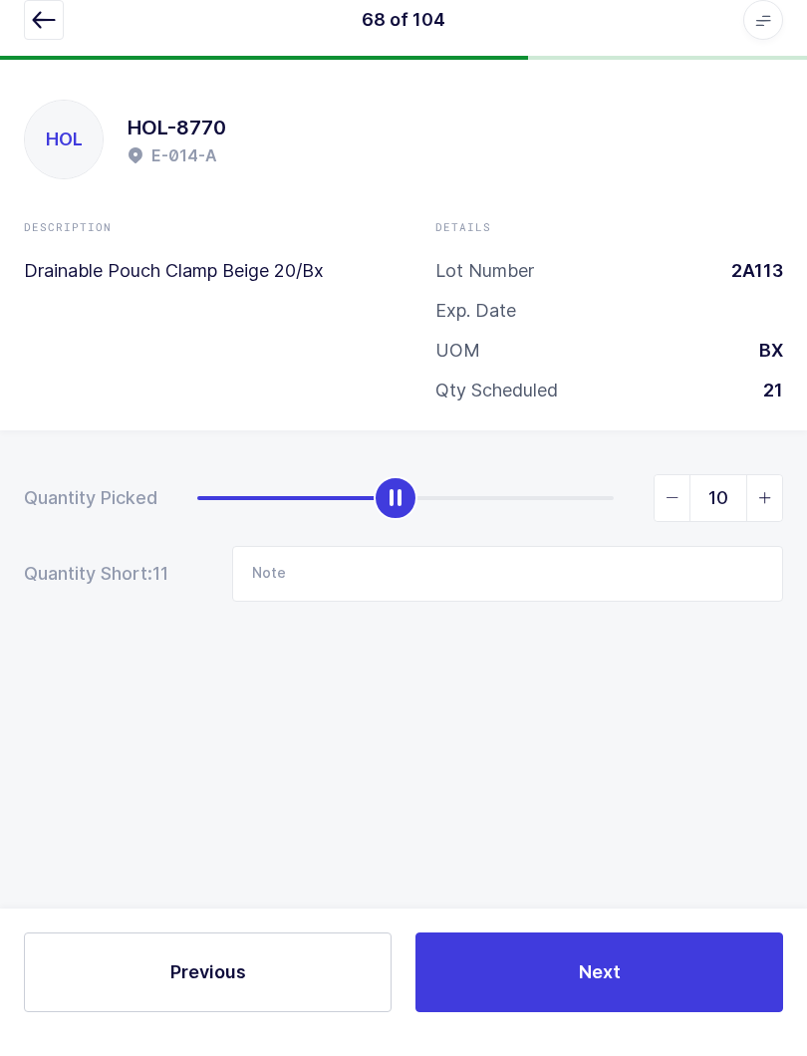
click at [44, 28] on icon "button" at bounding box center [44, 40] width 24 height 24
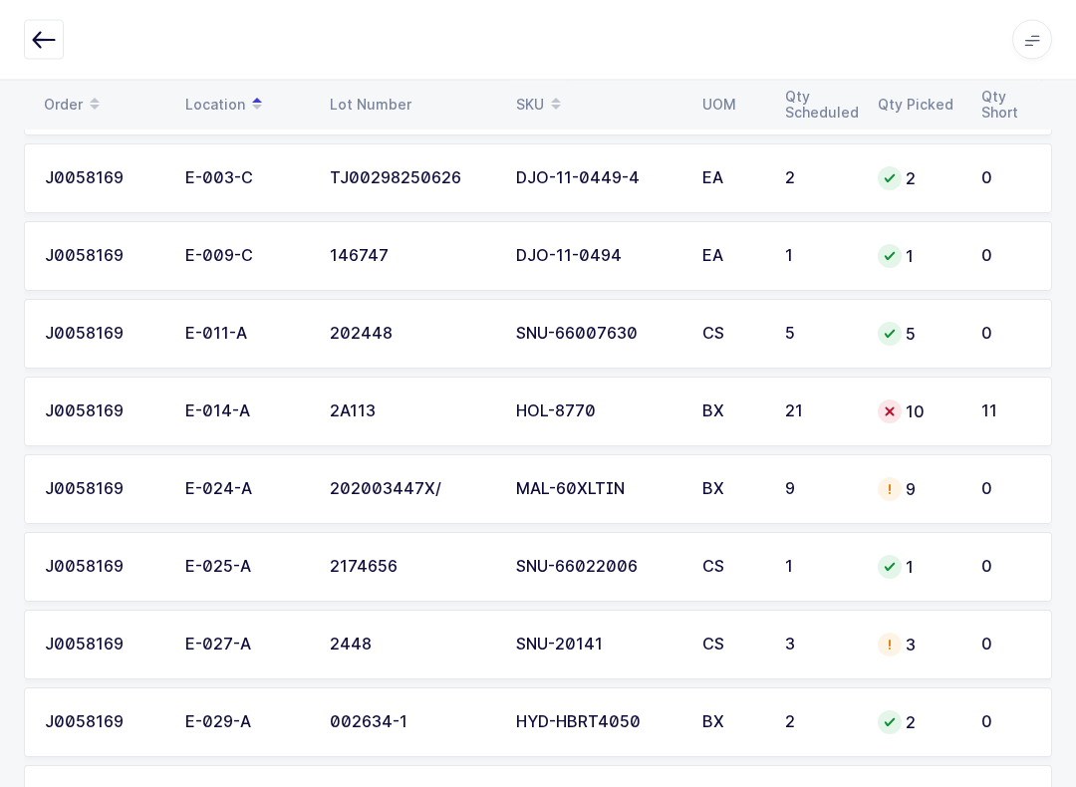
scroll to position [5643, 0]
